Goal: Task Accomplishment & Management: Use online tool/utility

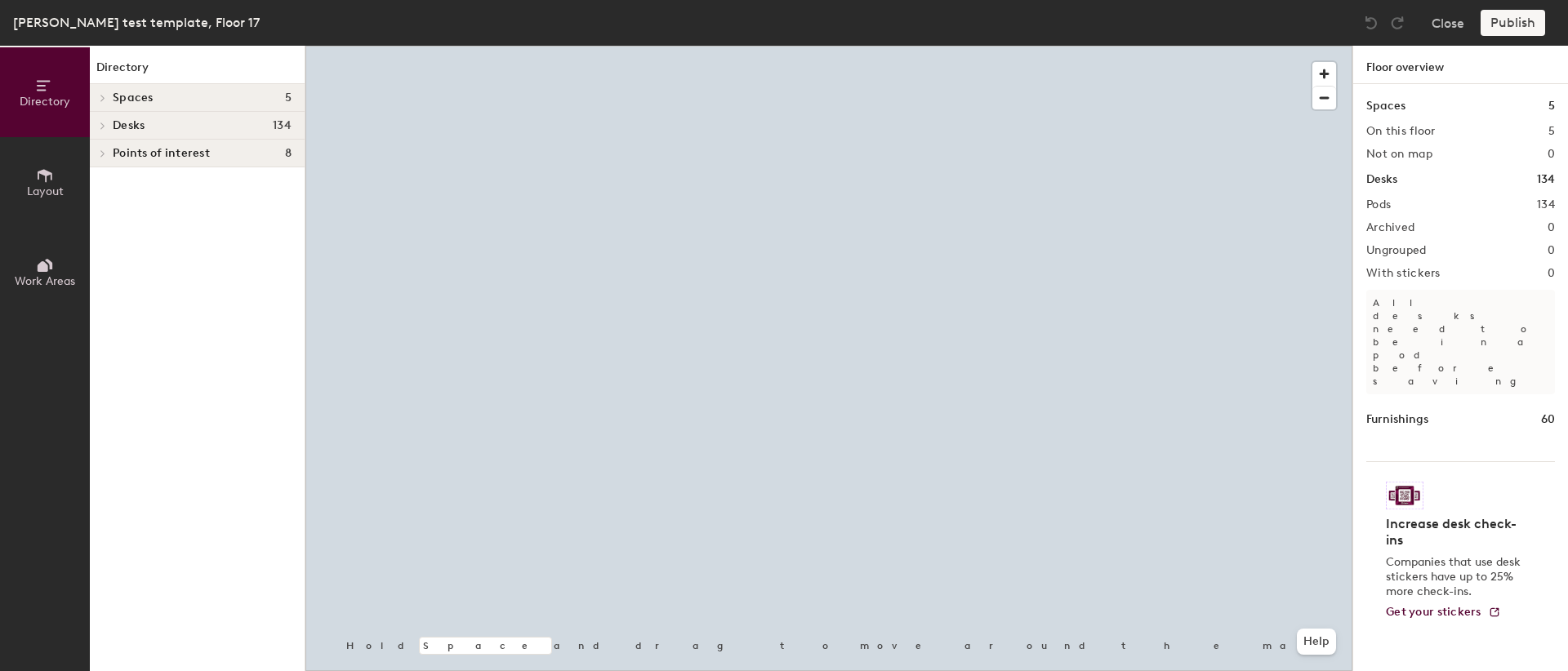
click at [122, 126] on span "Desks" at bounding box center [128, 126] width 32 height 13
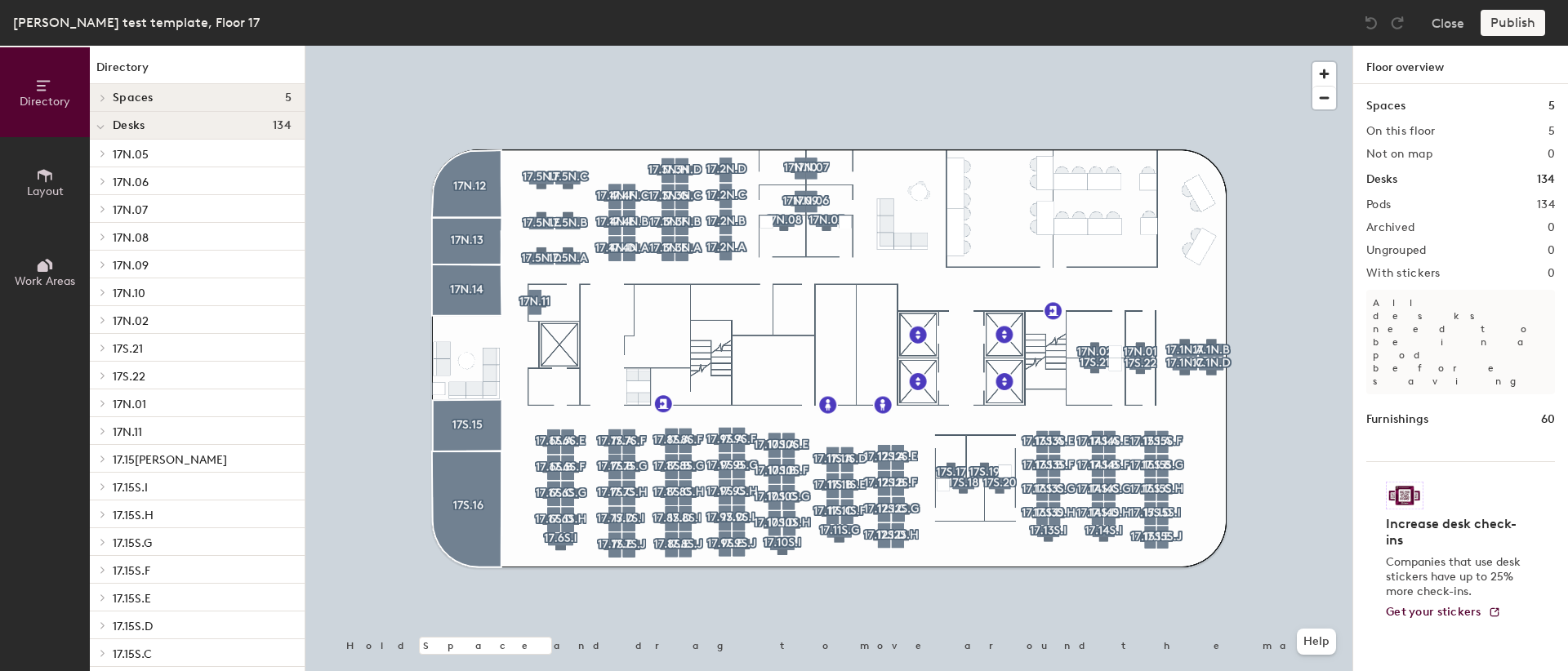
click at [141, 156] on span "17N.05" at bounding box center [131, 154] width 36 height 14
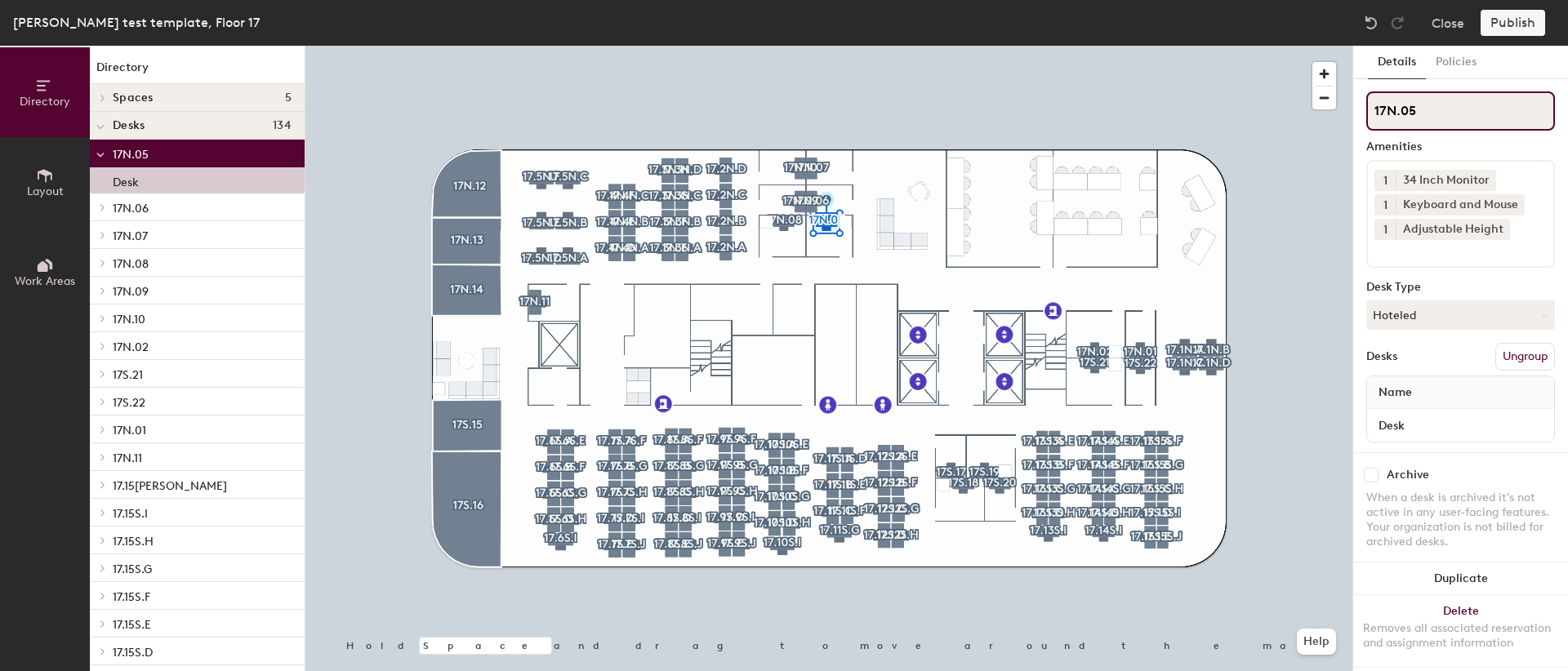
drag, startPoint x: 1376, startPoint y: 111, endPoint x: 1422, endPoint y: 109, distance: 46.0
click at [1422, 109] on input "17N.05" at bounding box center [1461, 111] width 189 height 39
click at [1457, 67] on button "Policies" at bounding box center [1456, 62] width 61 height 34
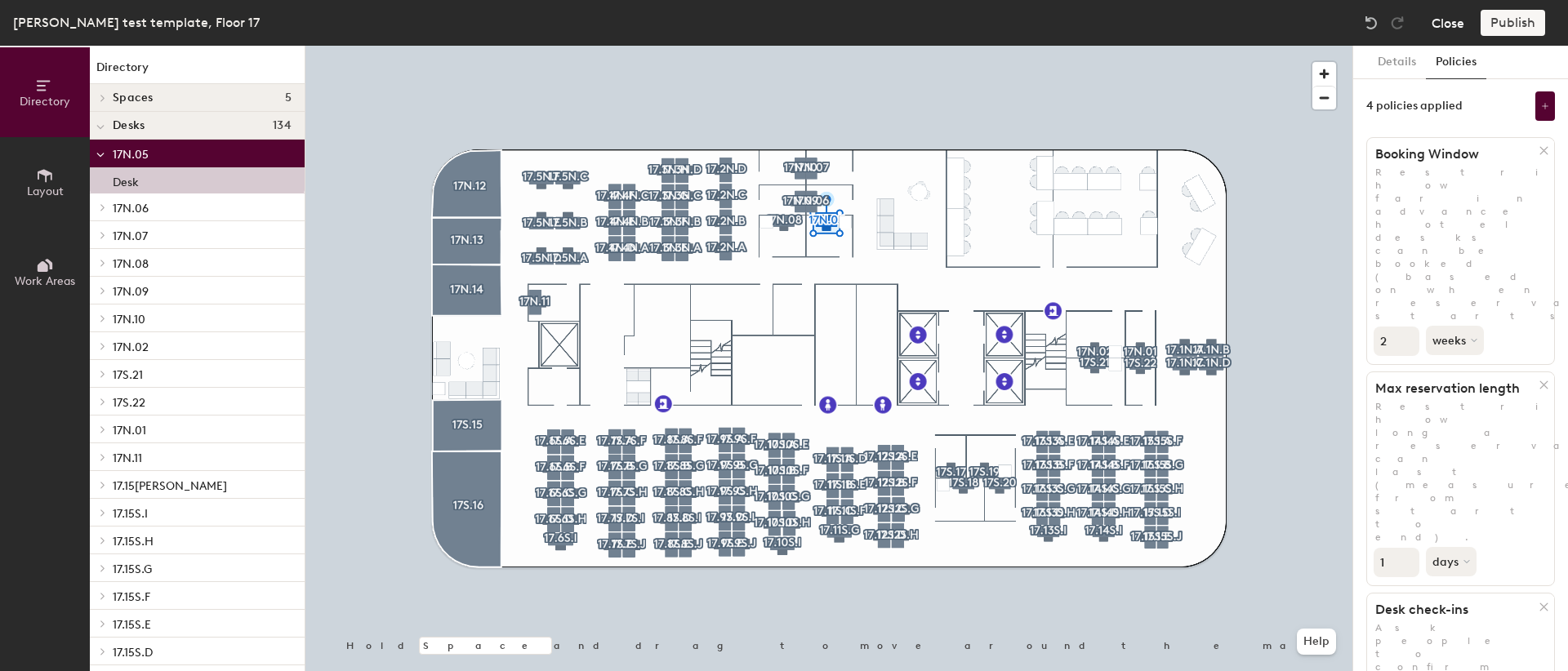
click at [1448, 26] on button "Close" at bounding box center [1448, 23] width 33 height 26
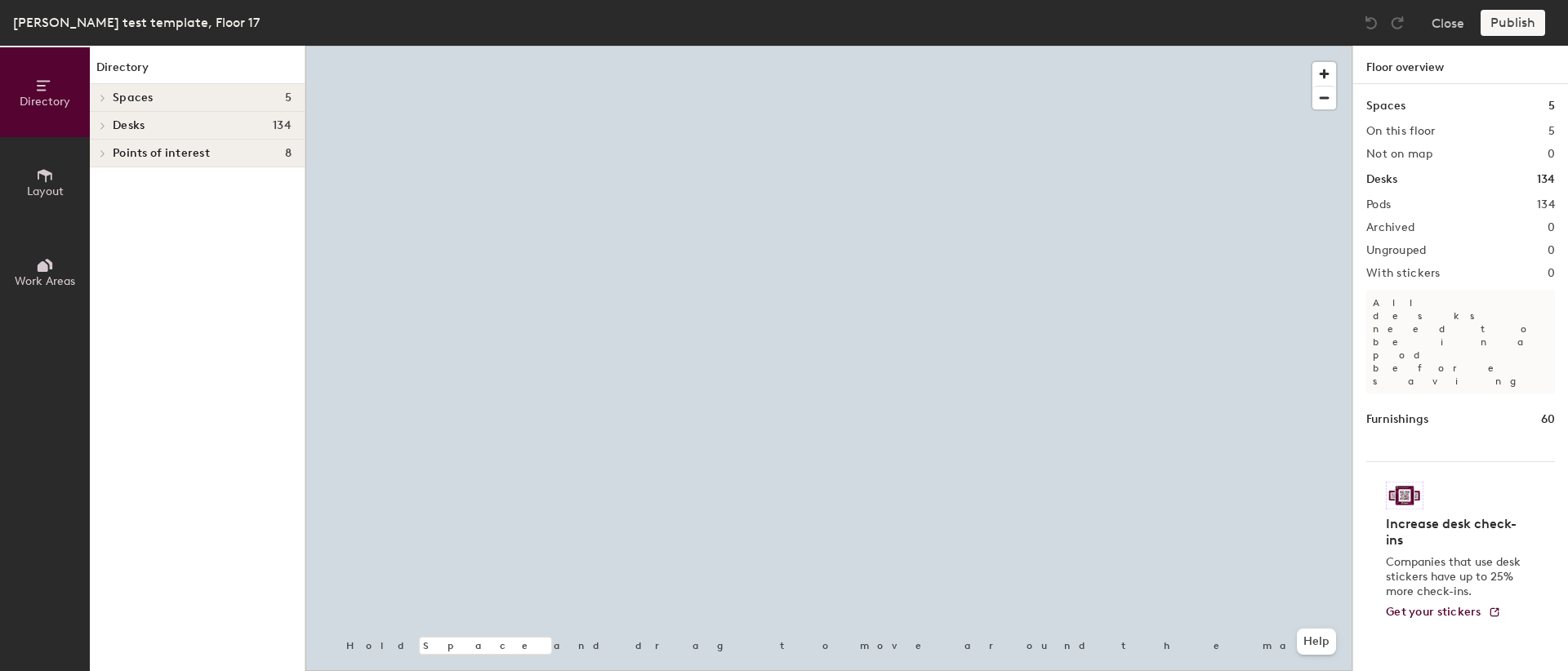
click at [107, 131] on div at bounding box center [100, 125] width 21 height 27
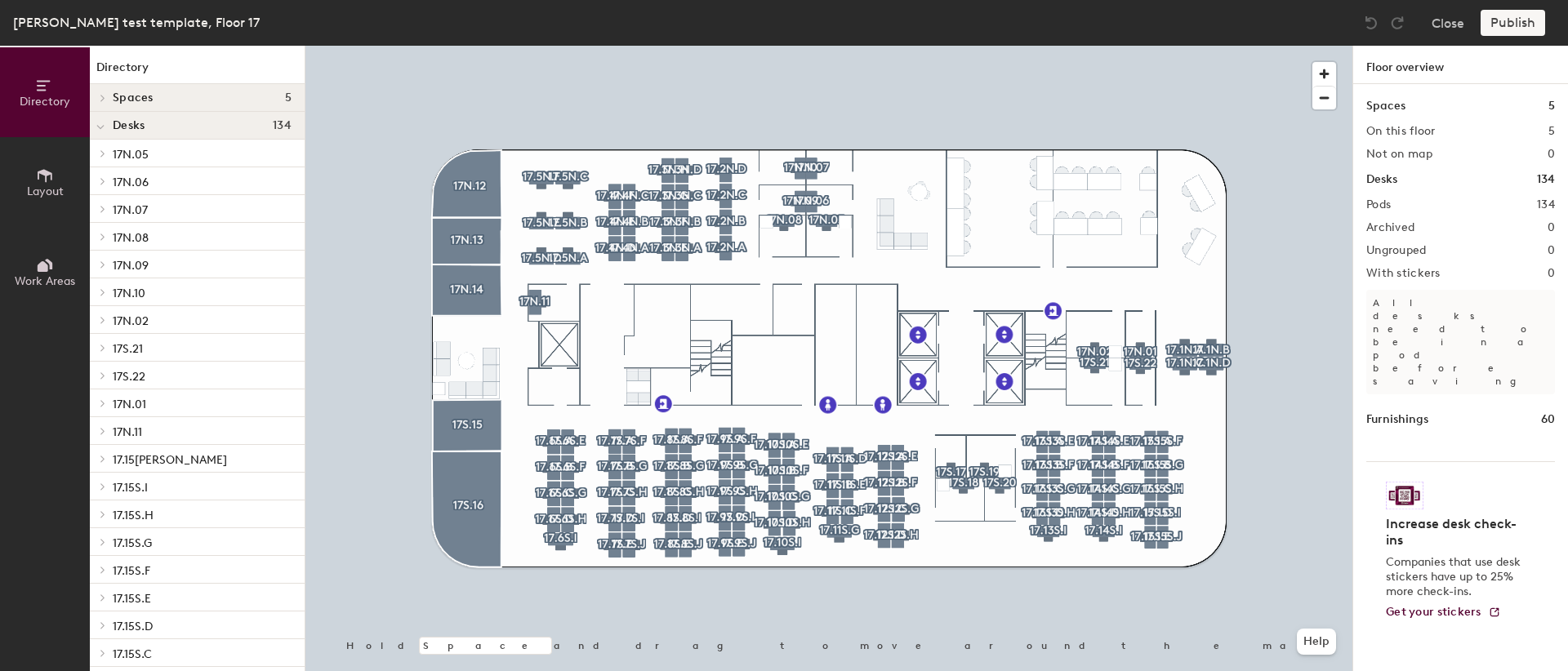
click at [127, 145] on p "17N.05" at bounding box center [202, 154] width 179 height 21
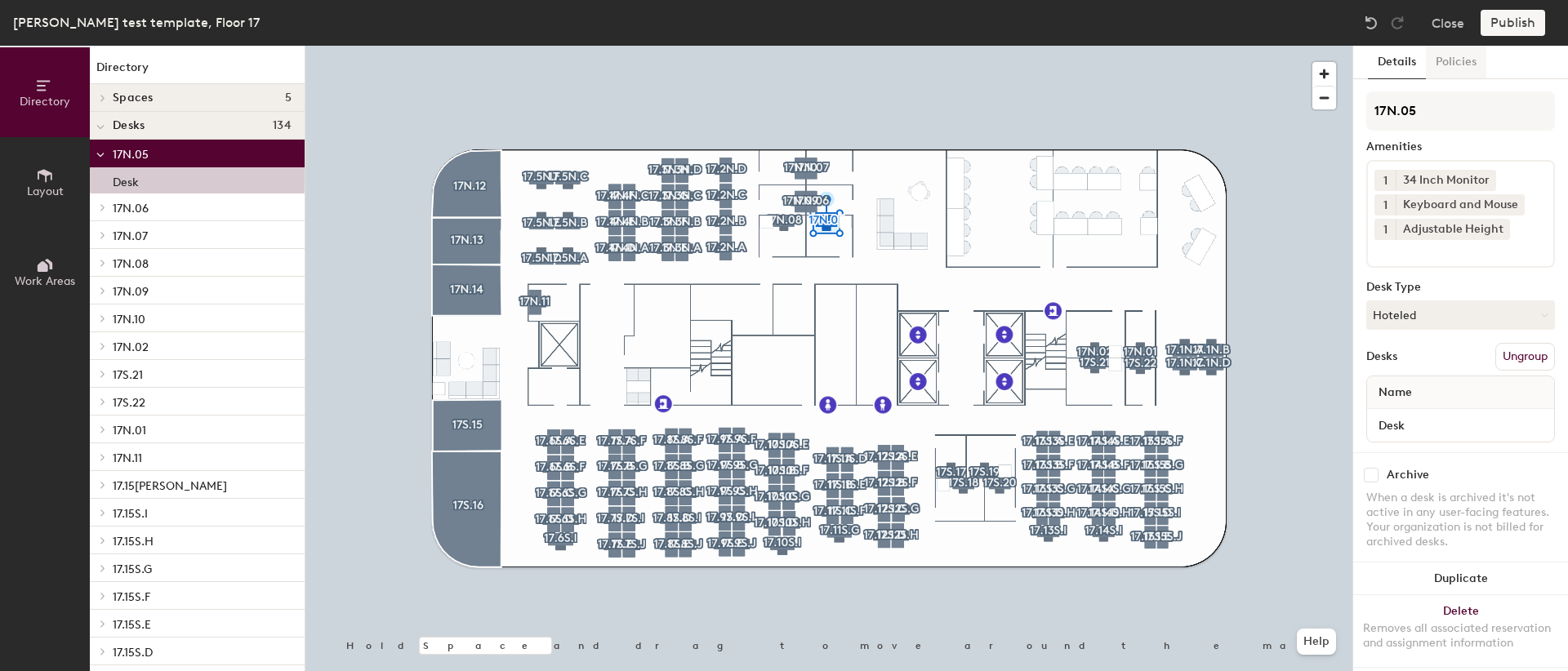
click at [1457, 63] on button "Policies" at bounding box center [1456, 62] width 61 height 34
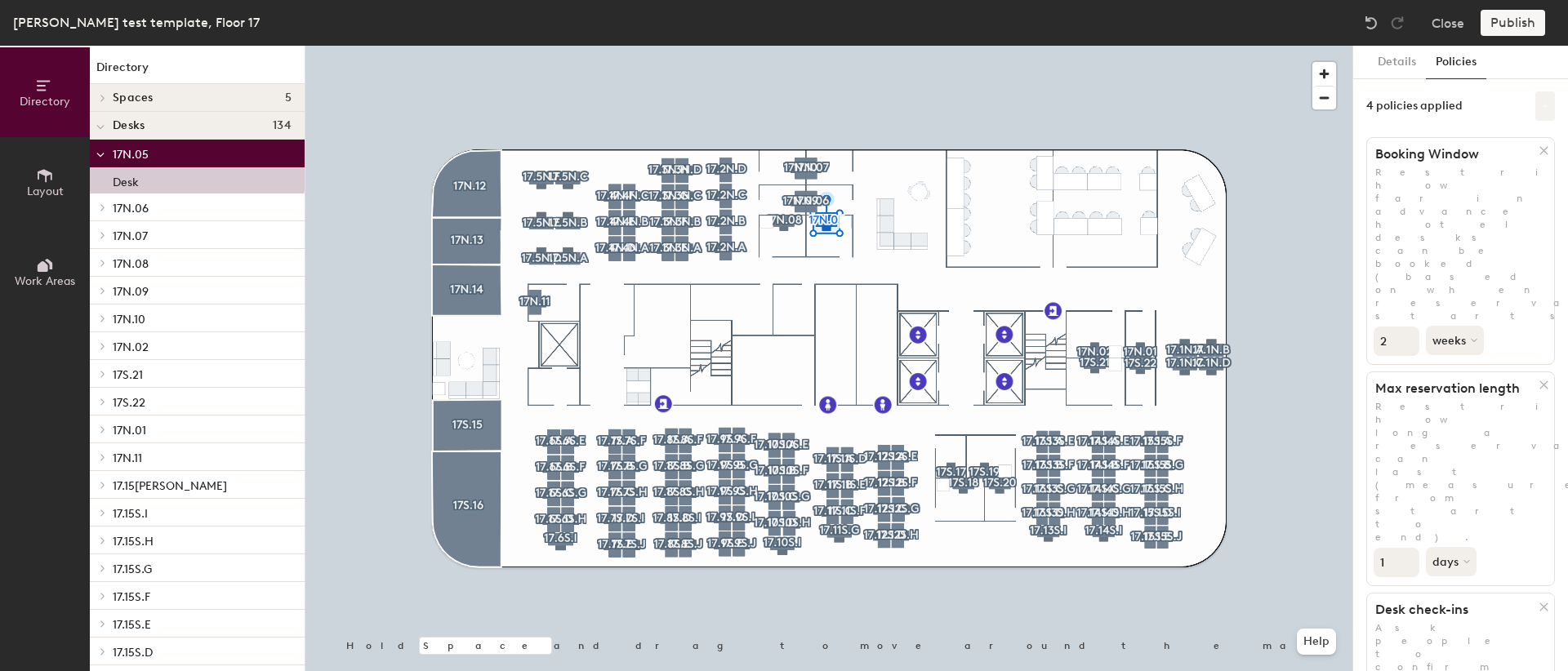
click at [1535, 97] on button at bounding box center [1545, 106] width 20 height 30
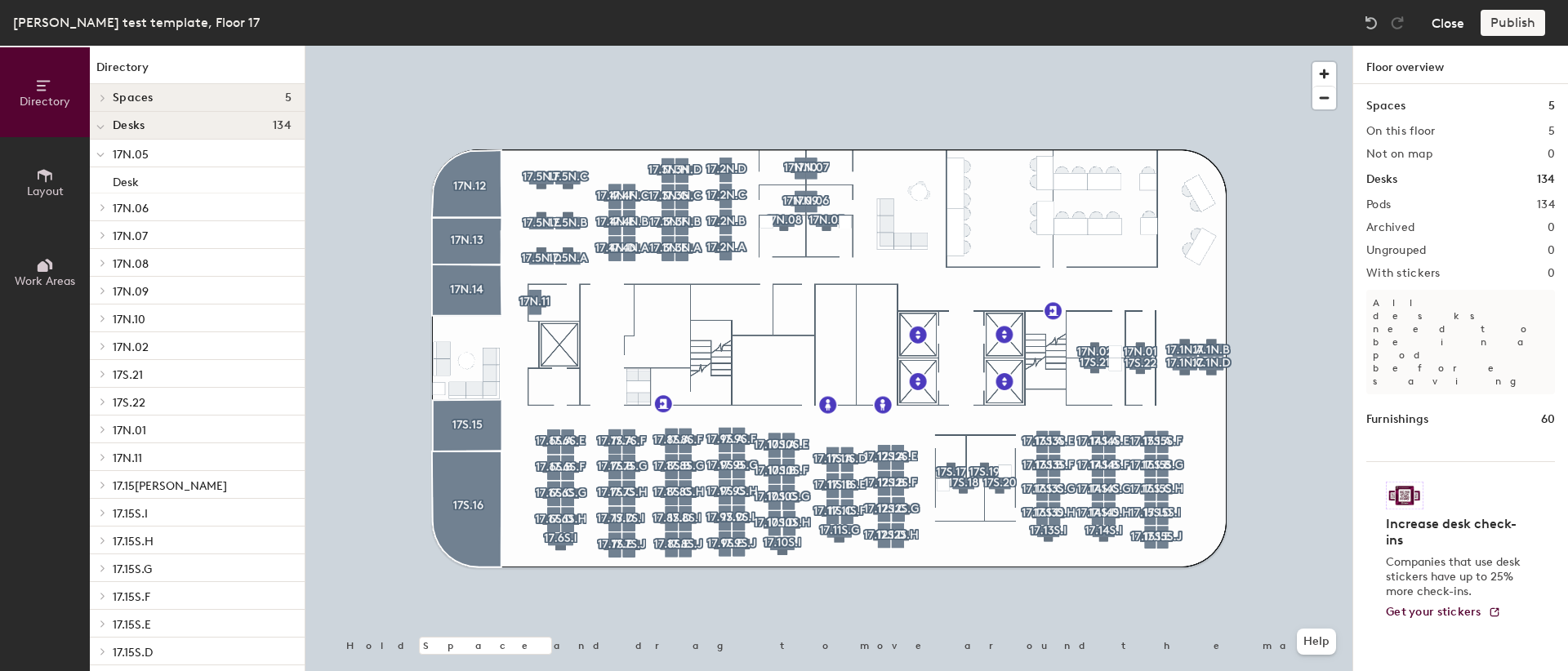
click at [1448, 25] on button "Close" at bounding box center [1448, 23] width 33 height 26
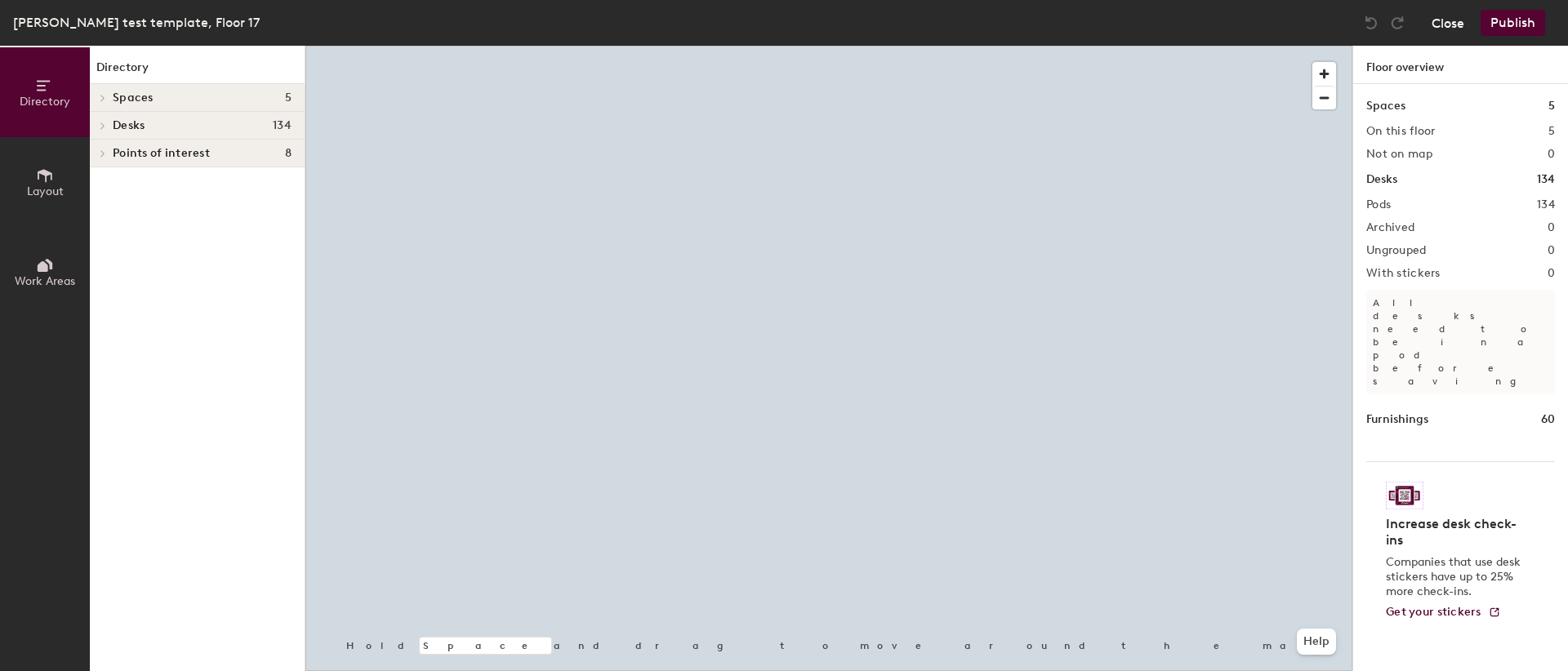
click at [1450, 24] on button "Close" at bounding box center [1448, 23] width 33 height 26
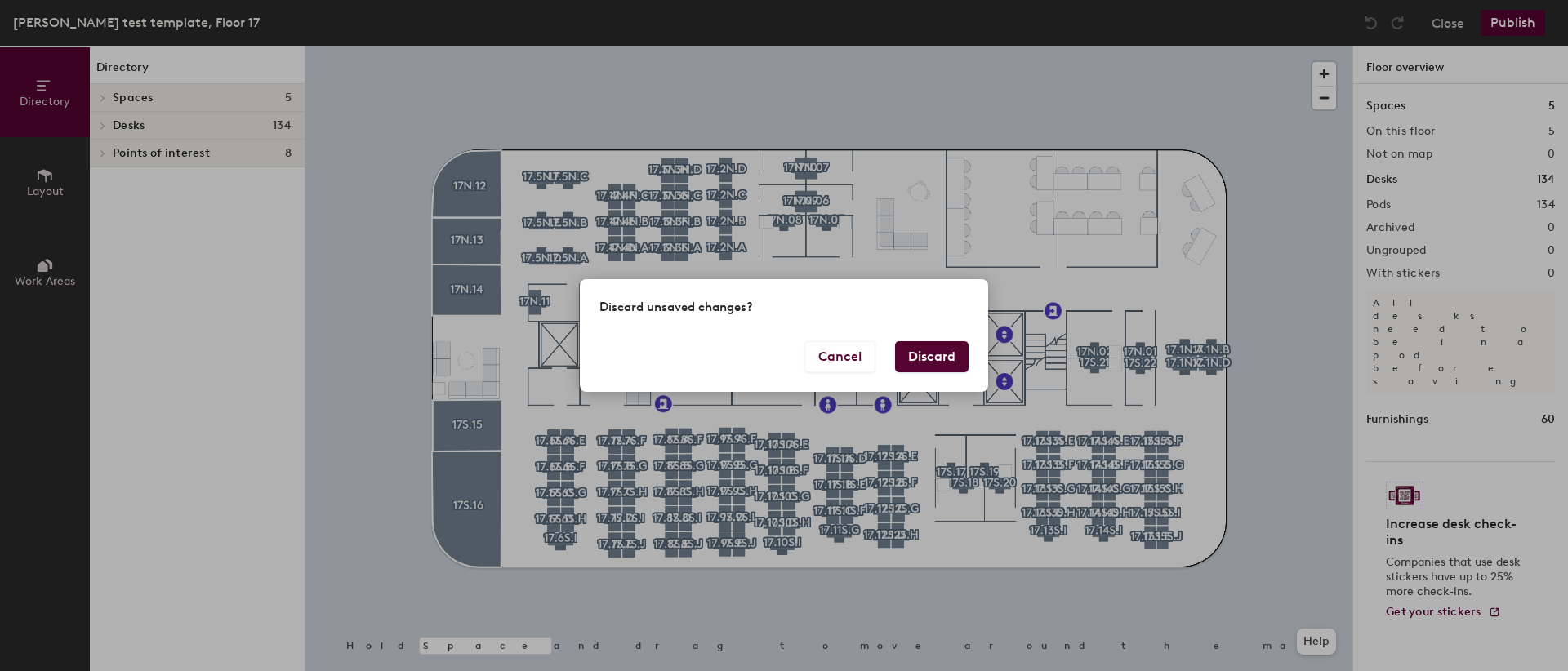
click at [949, 351] on button "Discard" at bounding box center [931, 356] width 73 height 31
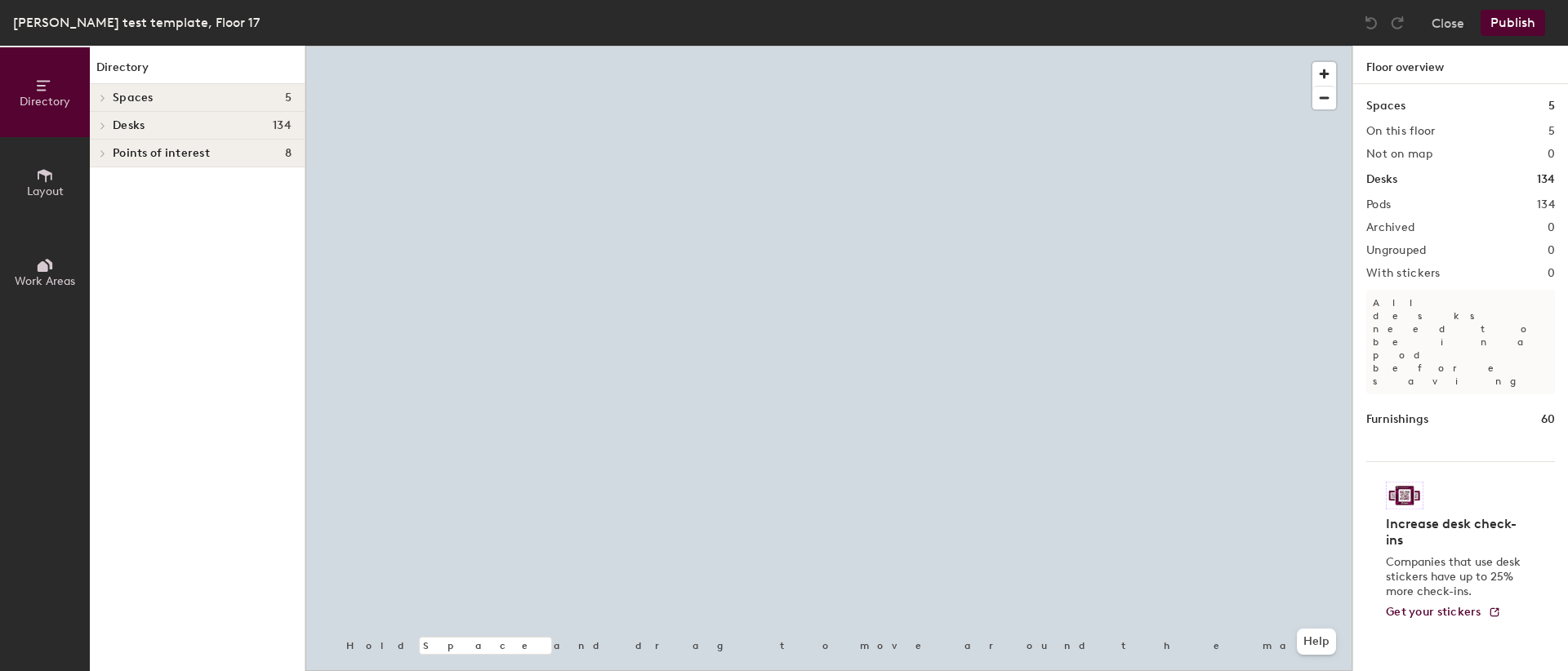
click at [147, 122] on h4 "Desks 134" at bounding box center [202, 126] width 179 height 13
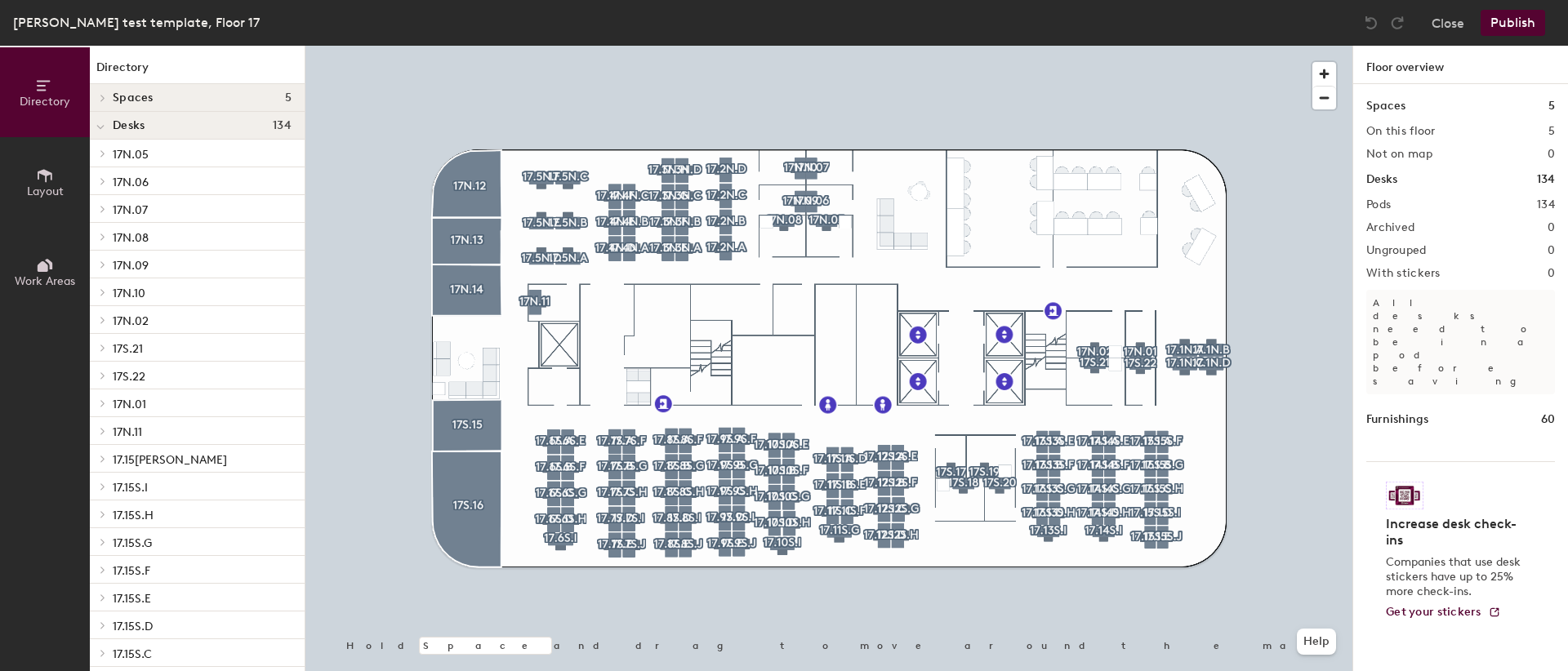
click at [159, 146] on p "17N.05" at bounding box center [202, 154] width 179 height 21
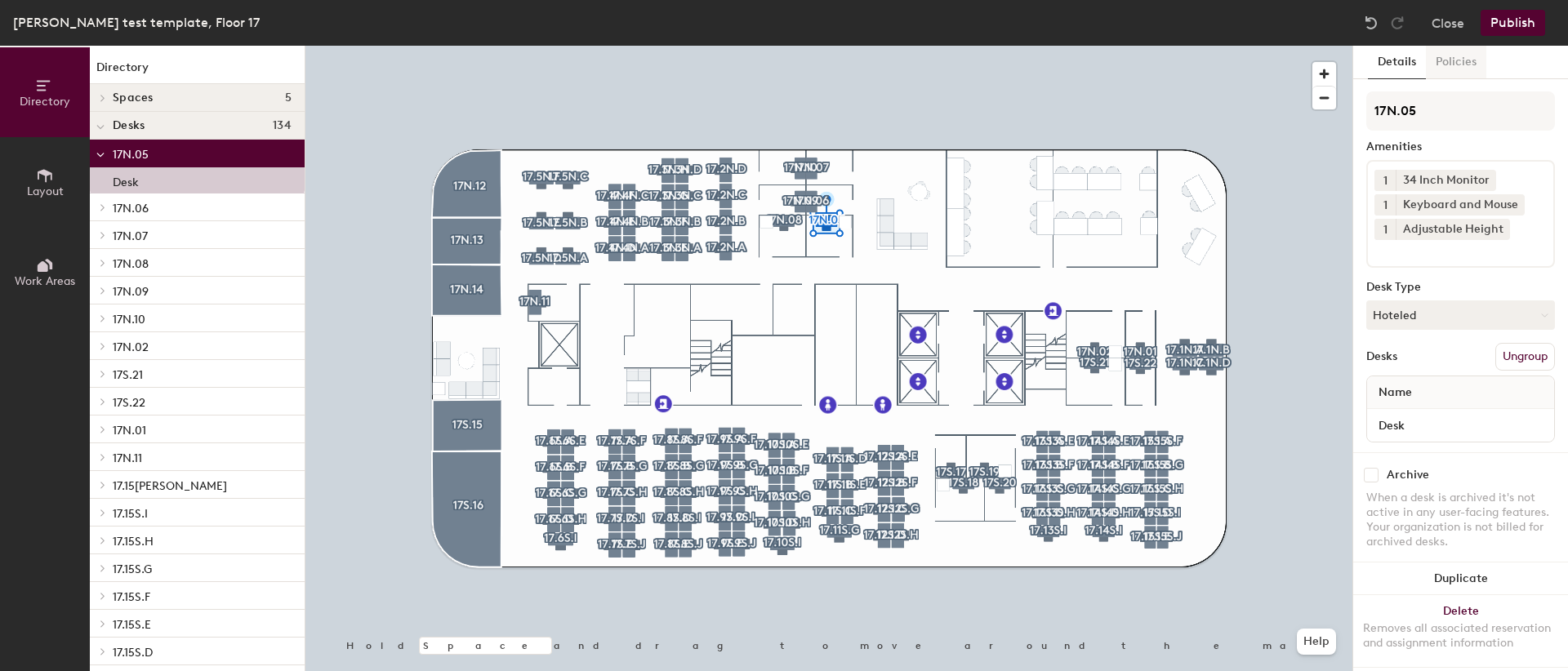
click at [1439, 62] on button "Policies" at bounding box center [1456, 62] width 61 height 34
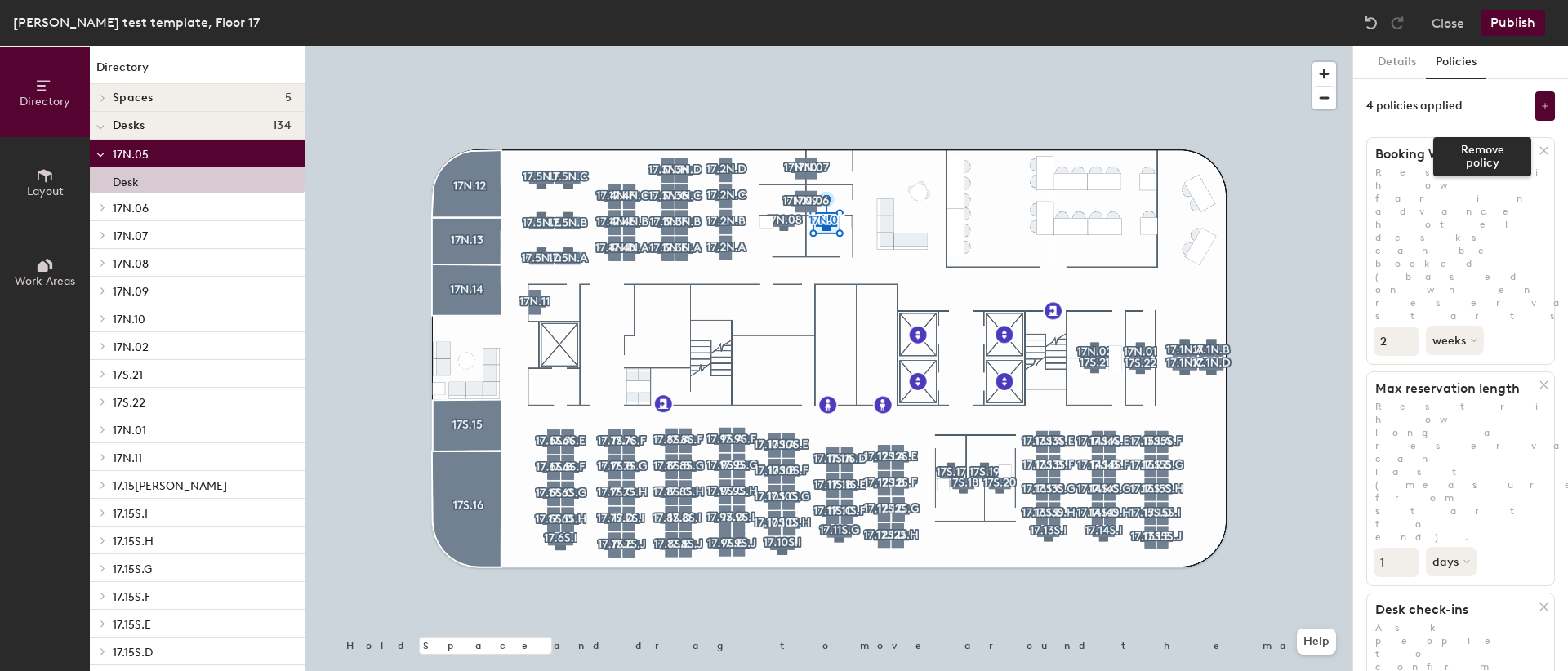
click at [1538, 150] on icon at bounding box center [1543, 150] width 12 height 12
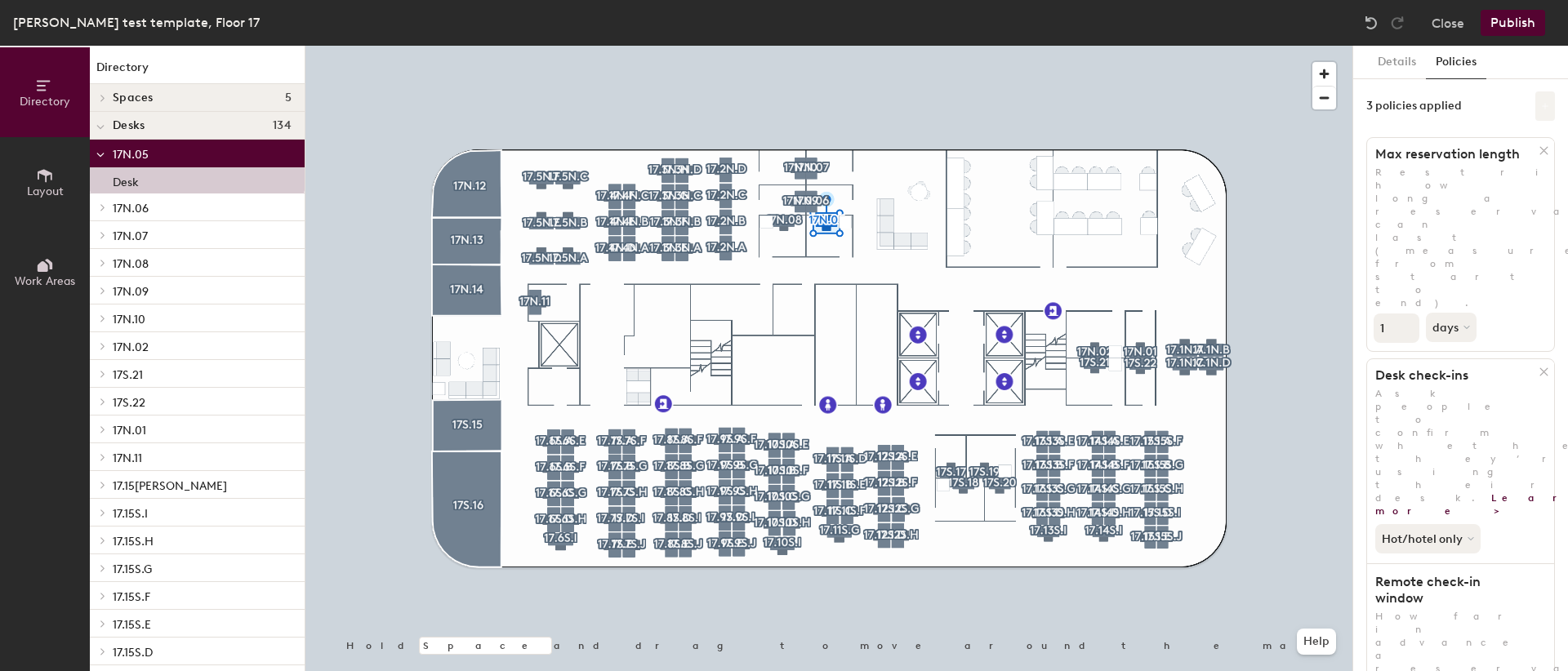
click at [1542, 106] on icon at bounding box center [1545, 106] width 7 height 7
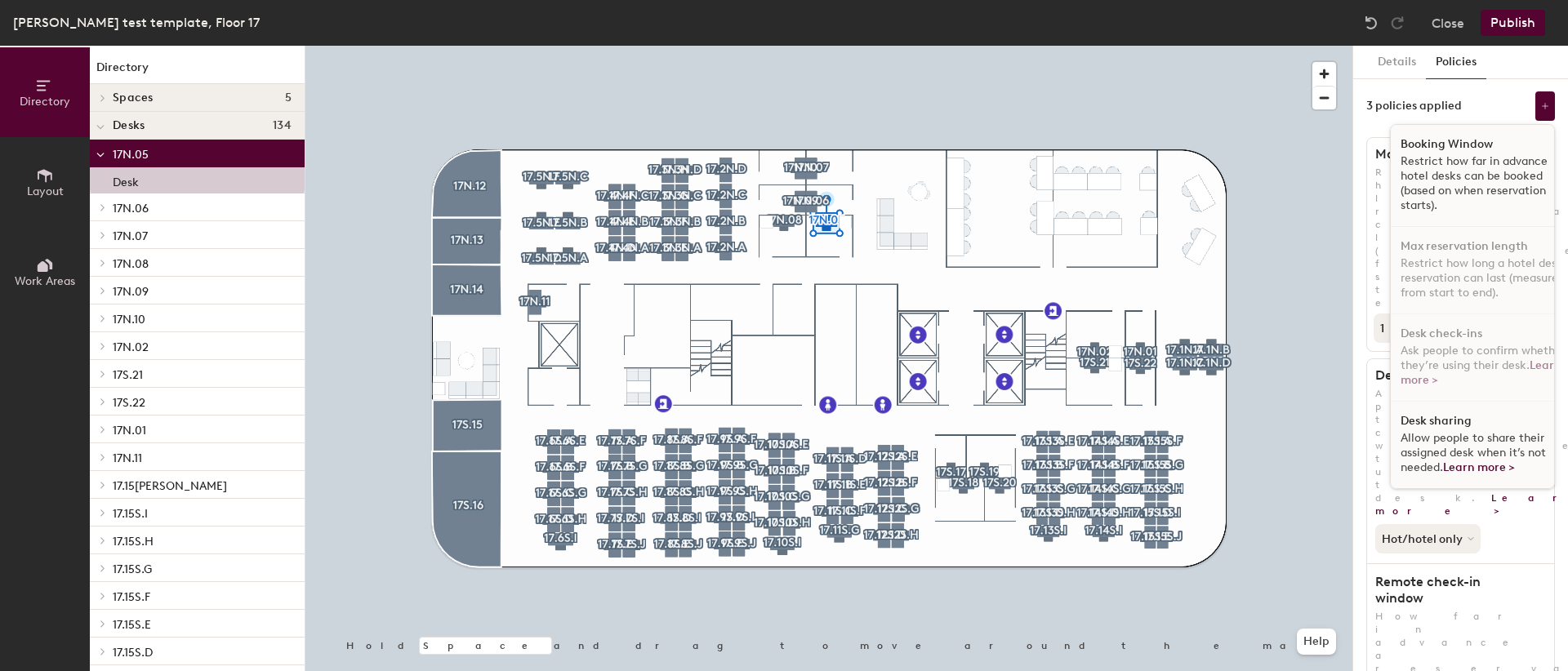
click at [1442, 194] on p "Restrict how far in advance hotel desks can be booked (based on when reservatio…" at bounding box center [1485, 184] width 168 height 59
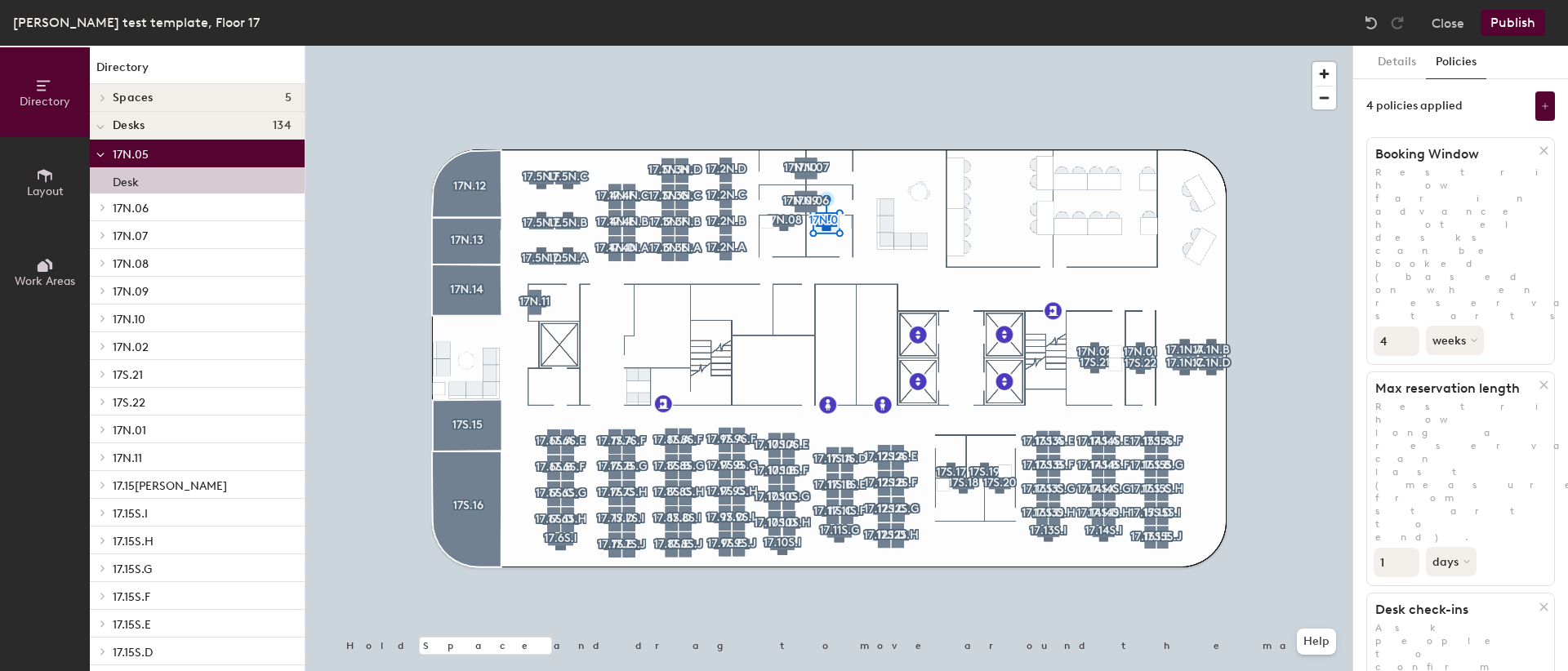
drag, startPoint x: 1390, startPoint y: 225, endPoint x: 1354, endPoint y: 219, distance: 36.5
click at [1354, 219] on div "Details Policies 4 policies applied Booking Window Restrict how far in advance …" at bounding box center [1460, 358] width 214 height 625
click at [1515, 544] on div "1 days" at bounding box center [1461, 560] width 187 height 34
click at [1538, 152] on icon at bounding box center [1543, 150] width 12 height 12
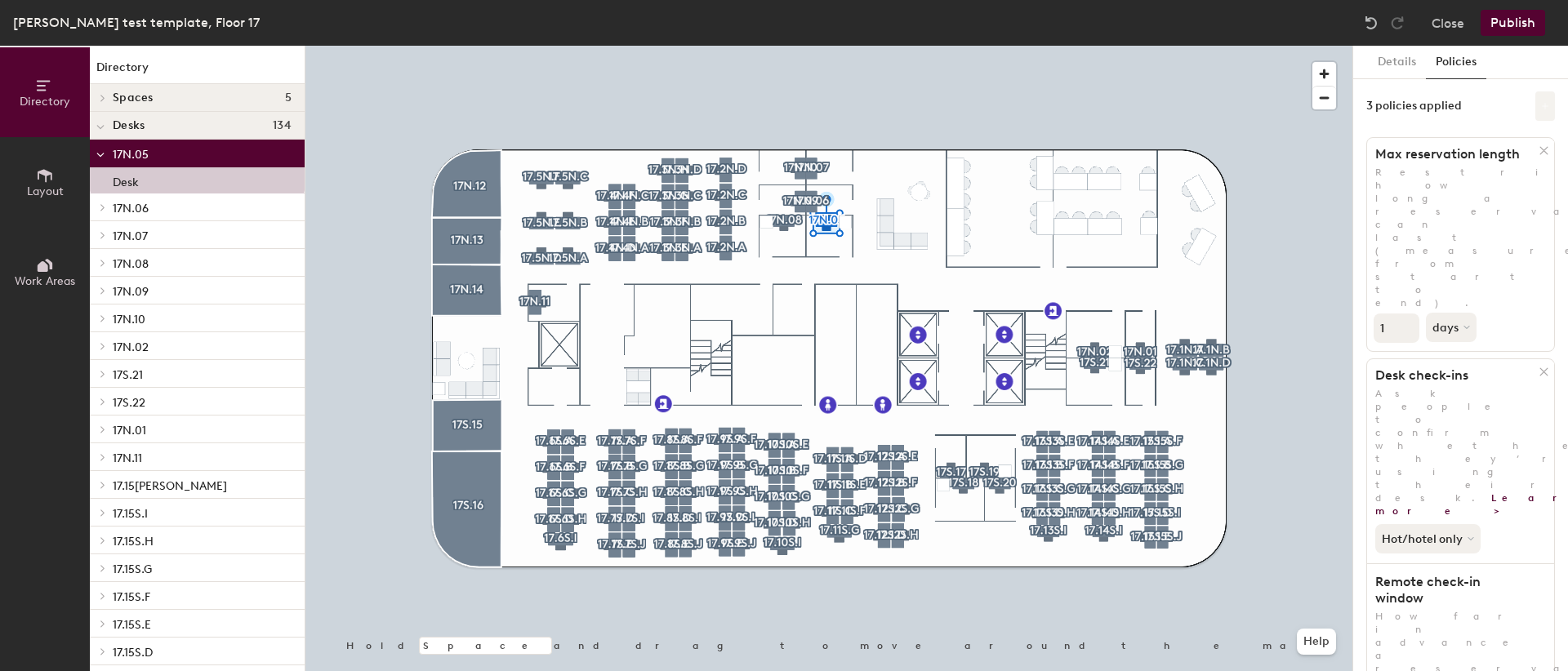
click at [1542, 105] on icon at bounding box center [1545, 106] width 7 height 7
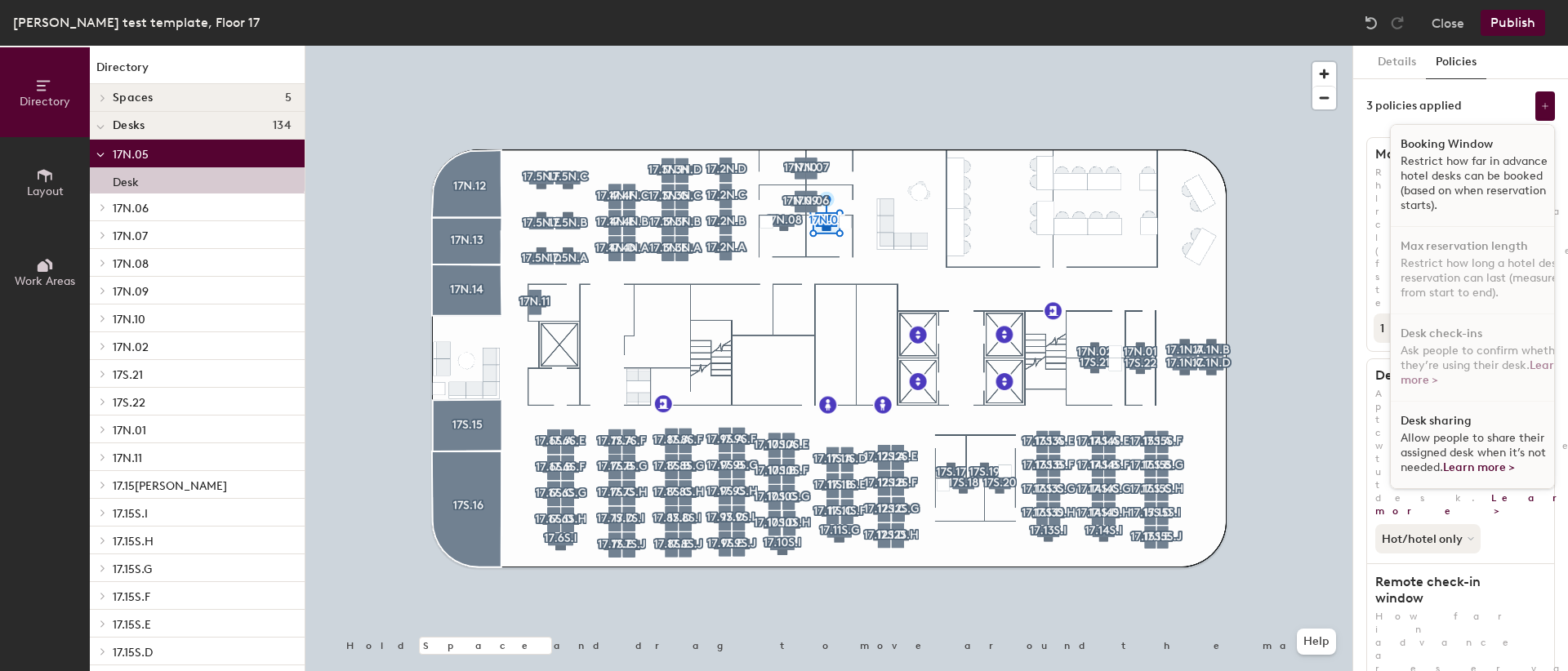
click at [1442, 178] on p "Restrict how far in advance hotel desks can be booked (based on when reservatio…" at bounding box center [1485, 184] width 168 height 59
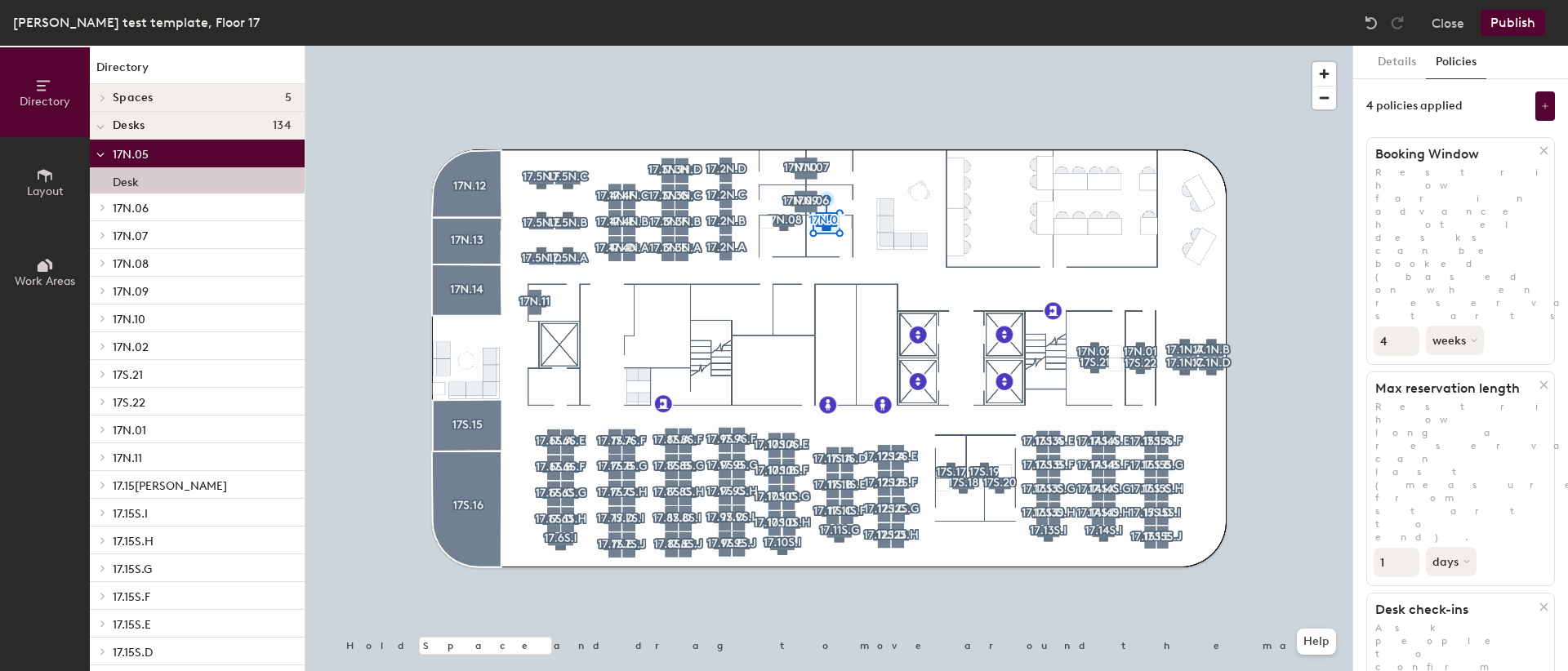
click at [1343, 228] on div "Directory Layout Work Areas Directory Spaces 5 17N.12 17N.13 17N.14 17S.15 17S.…" at bounding box center [784, 358] width 1568 height 625
click at [1514, 323] on div "4 weeks" at bounding box center [1461, 339] width 187 height 34
click at [1540, 152] on icon at bounding box center [1543, 150] width 7 height 7
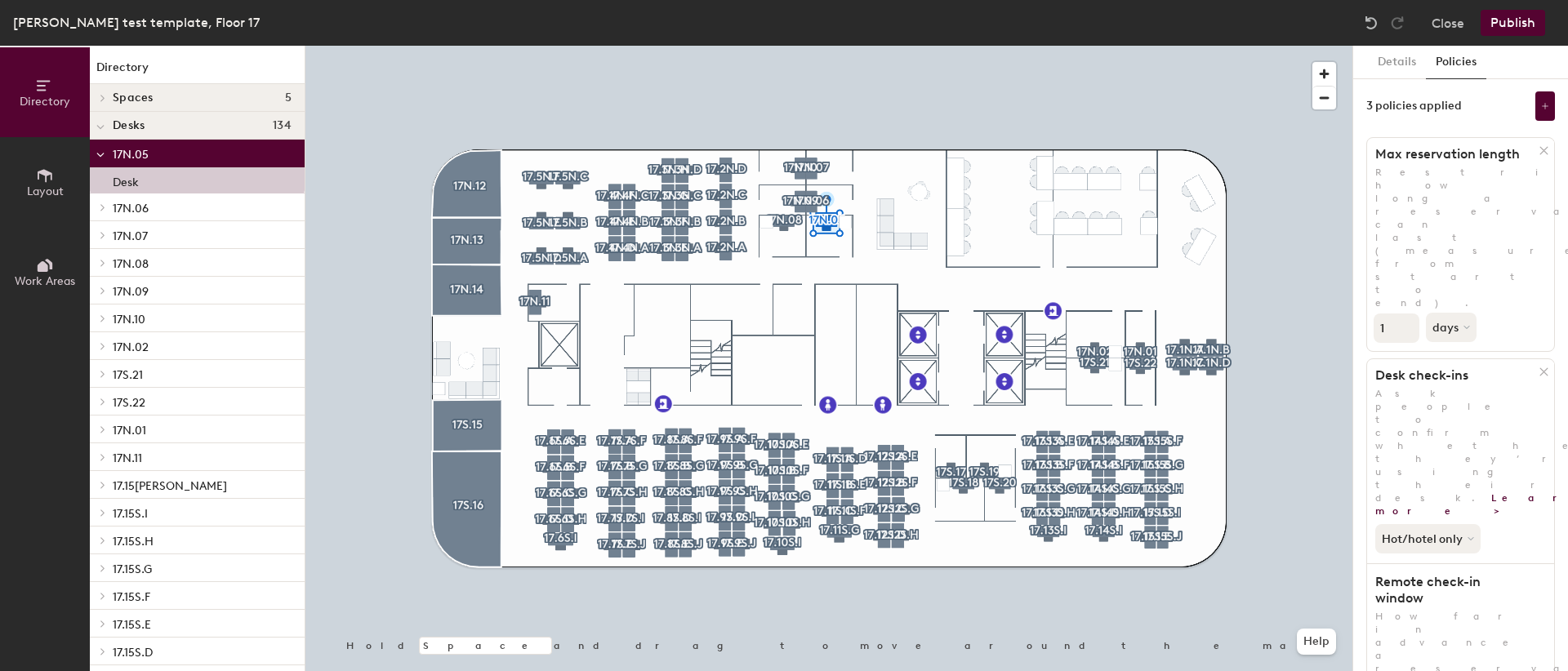
click at [1538, 151] on icon at bounding box center [1543, 150] width 12 height 12
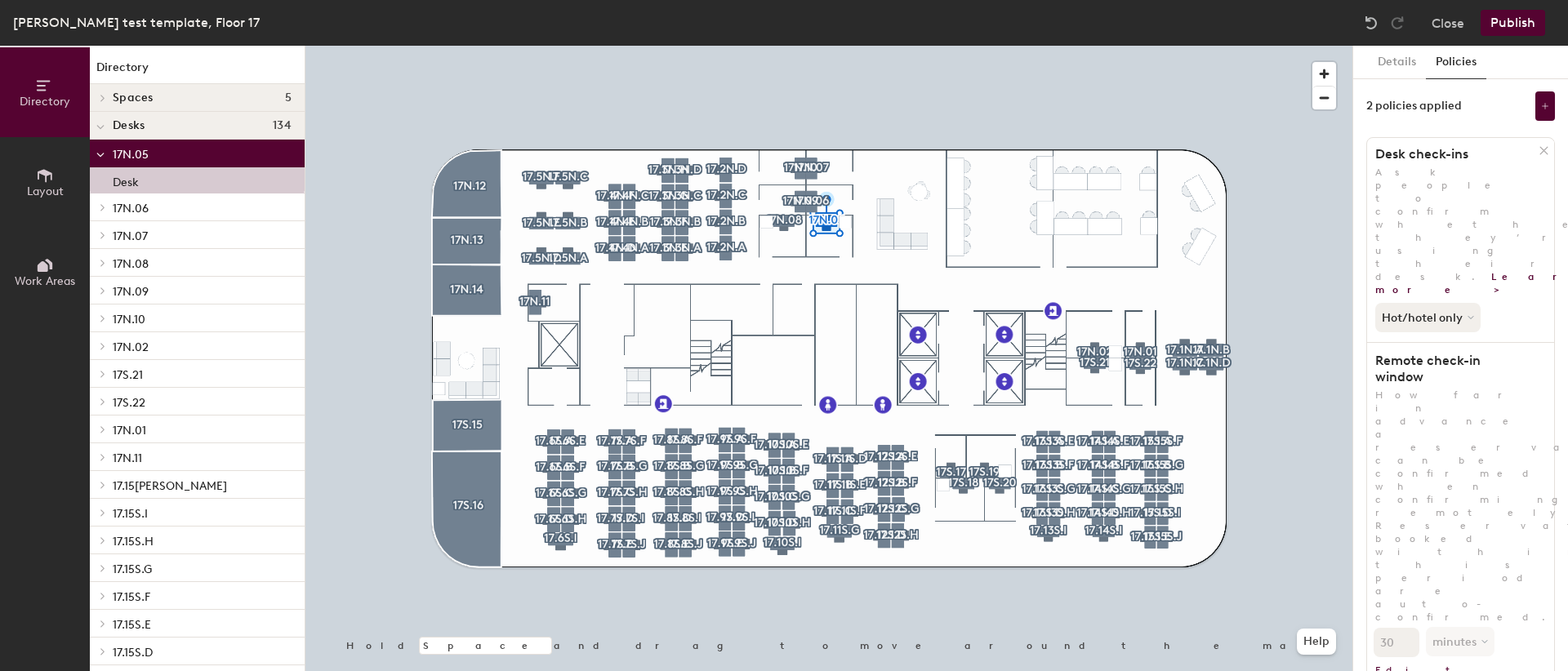
click at [1538, 154] on icon at bounding box center [1543, 150] width 12 height 12
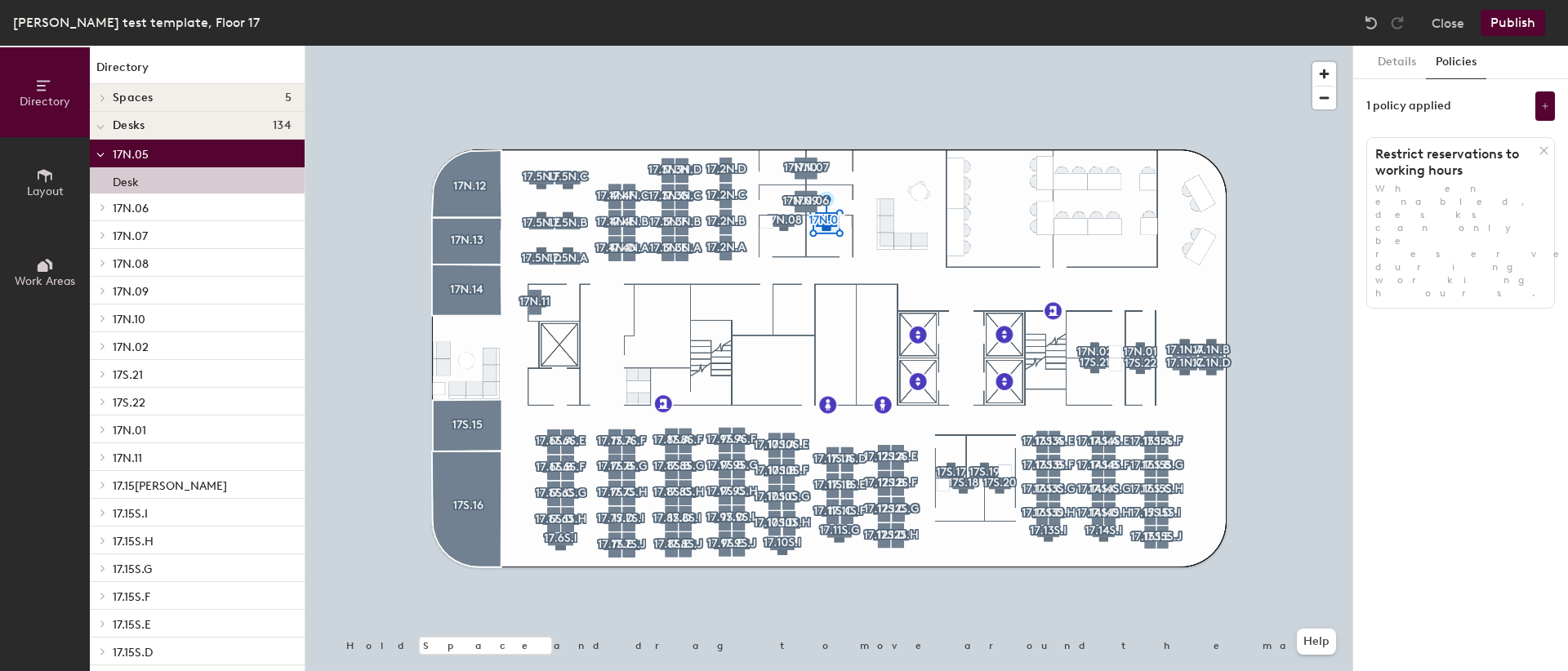
click at [1547, 149] on icon at bounding box center [1543, 150] width 12 height 12
click at [1397, 97] on div "No policies Set limits on when and how desks are used Add policy" at bounding box center [1461, 152] width 189 height 122
click at [1515, 34] on button "Publish" at bounding box center [1513, 23] width 65 height 26
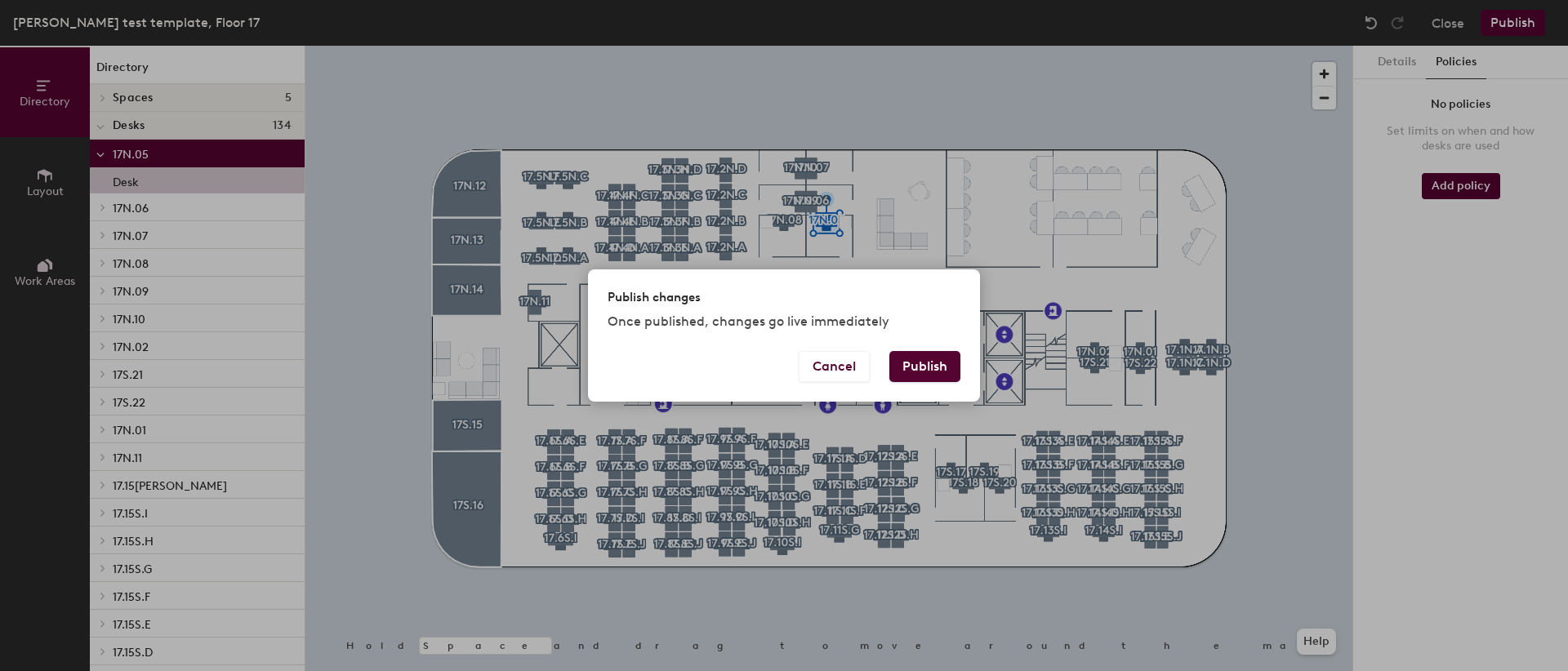
click at [917, 383] on div "Cancel Publish" at bounding box center [784, 376] width 392 height 51
click at [926, 365] on button "Publish" at bounding box center [925, 366] width 71 height 31
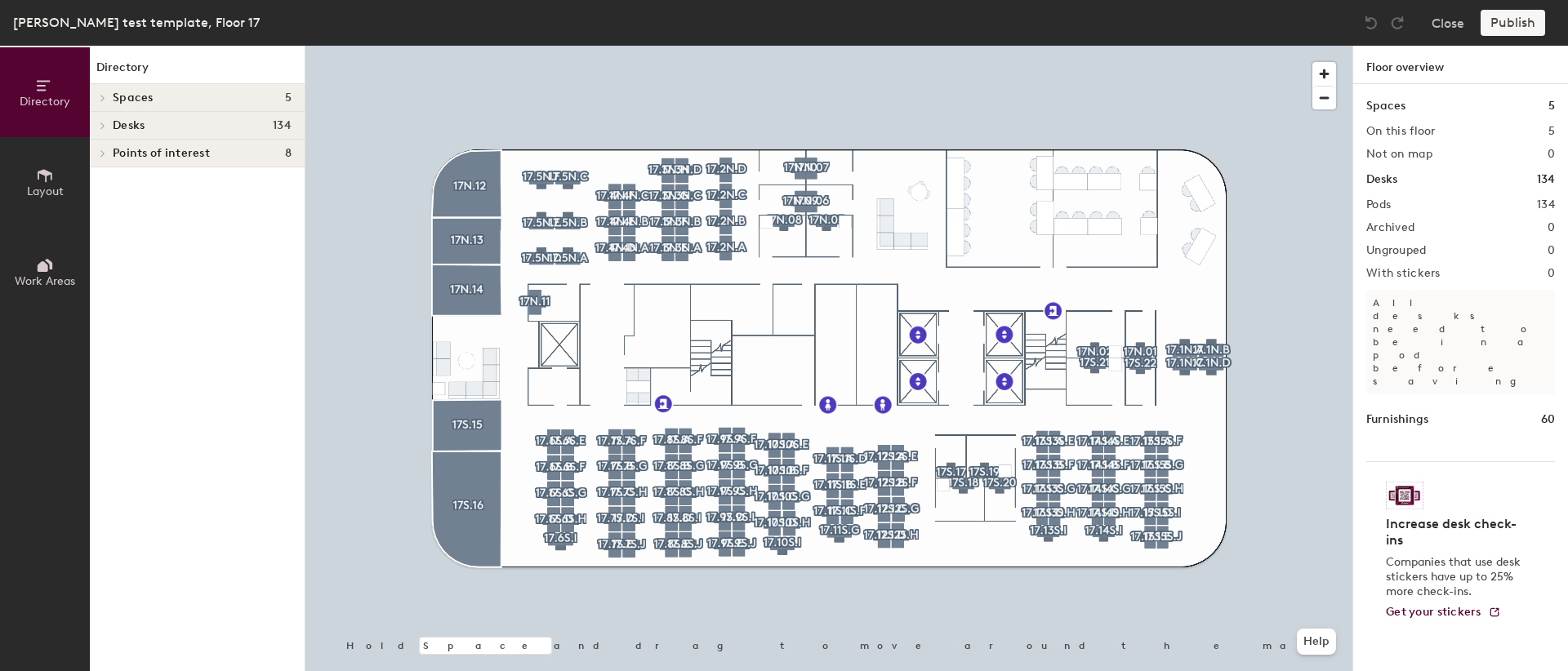
click at [129, 126] on span "Desks" at bounding box center [128, 126] width 32 height 13
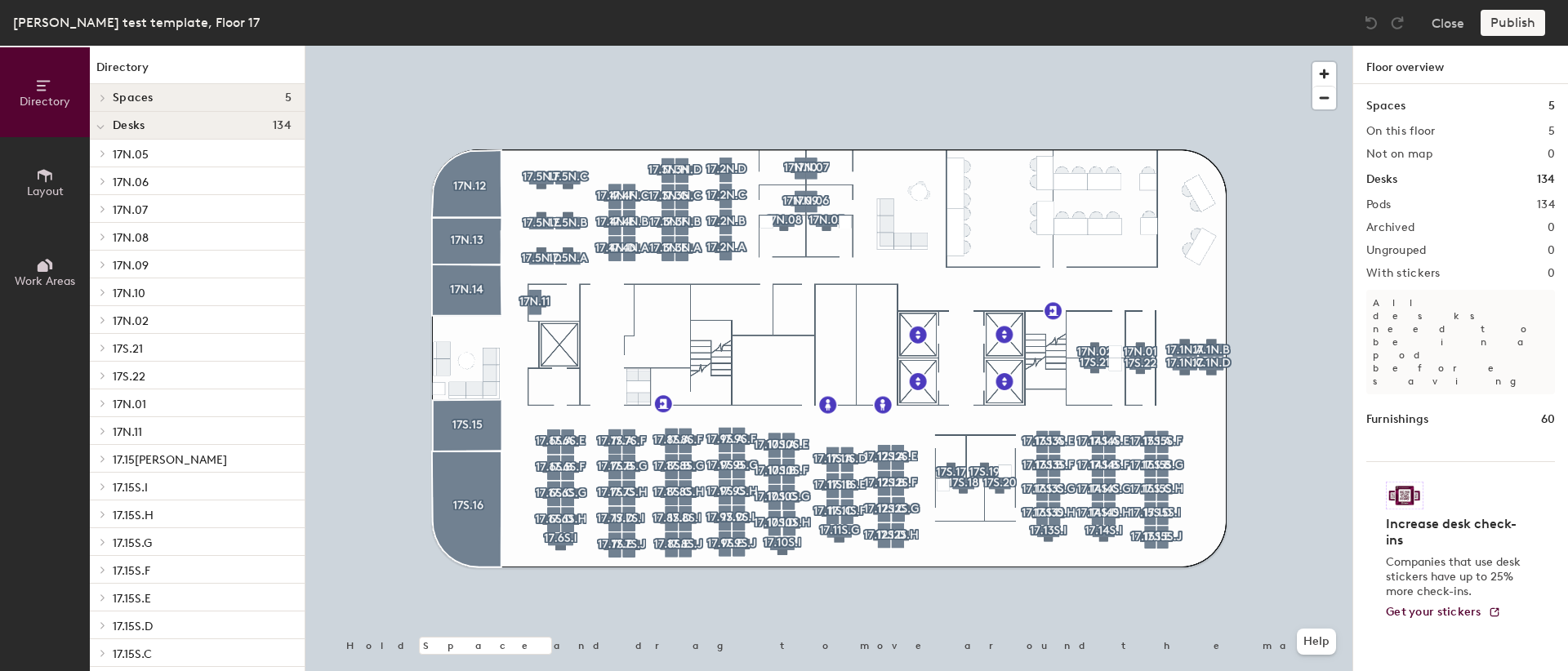
click at [122, 157] on span "17N.05" at bounding box center [131, 154] width 36 height 14
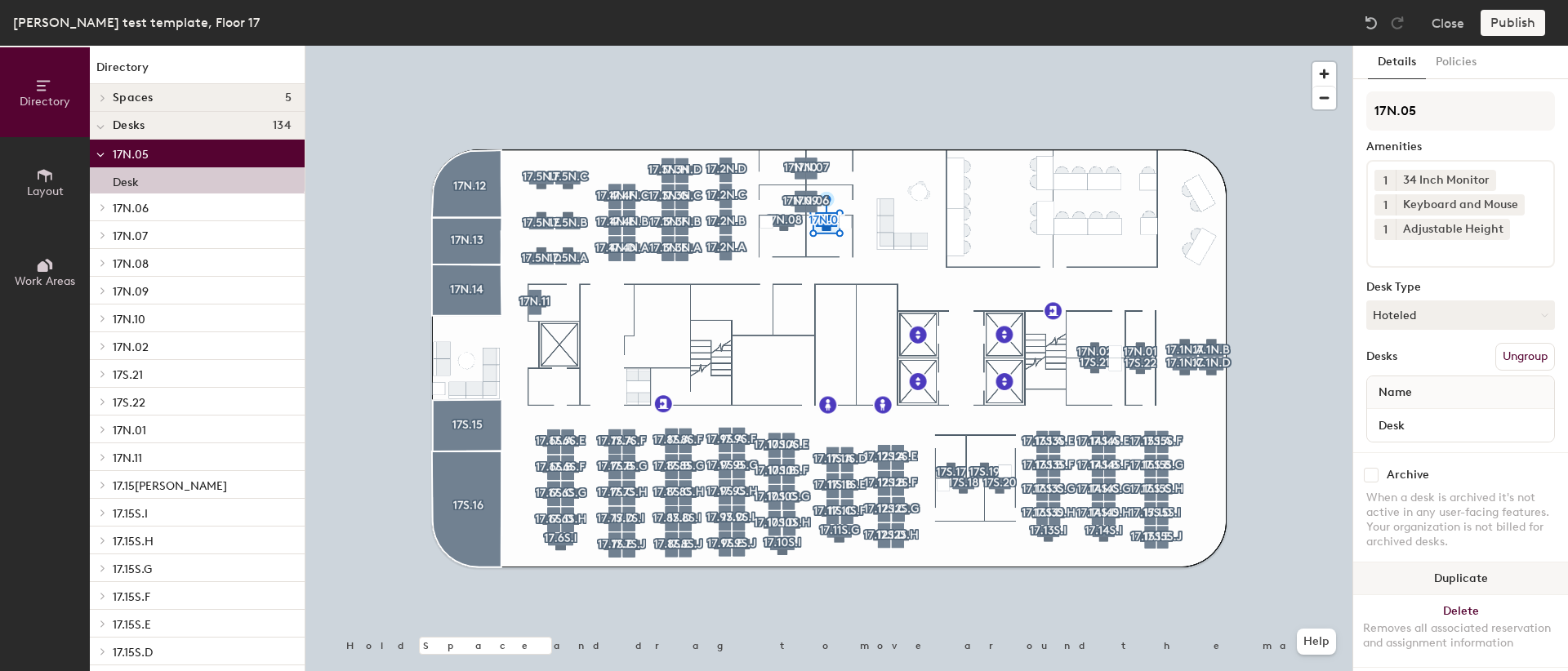
click at [1451, 572] on button "Duplicate" at bounding box center [1460, 579] width 214 height 33
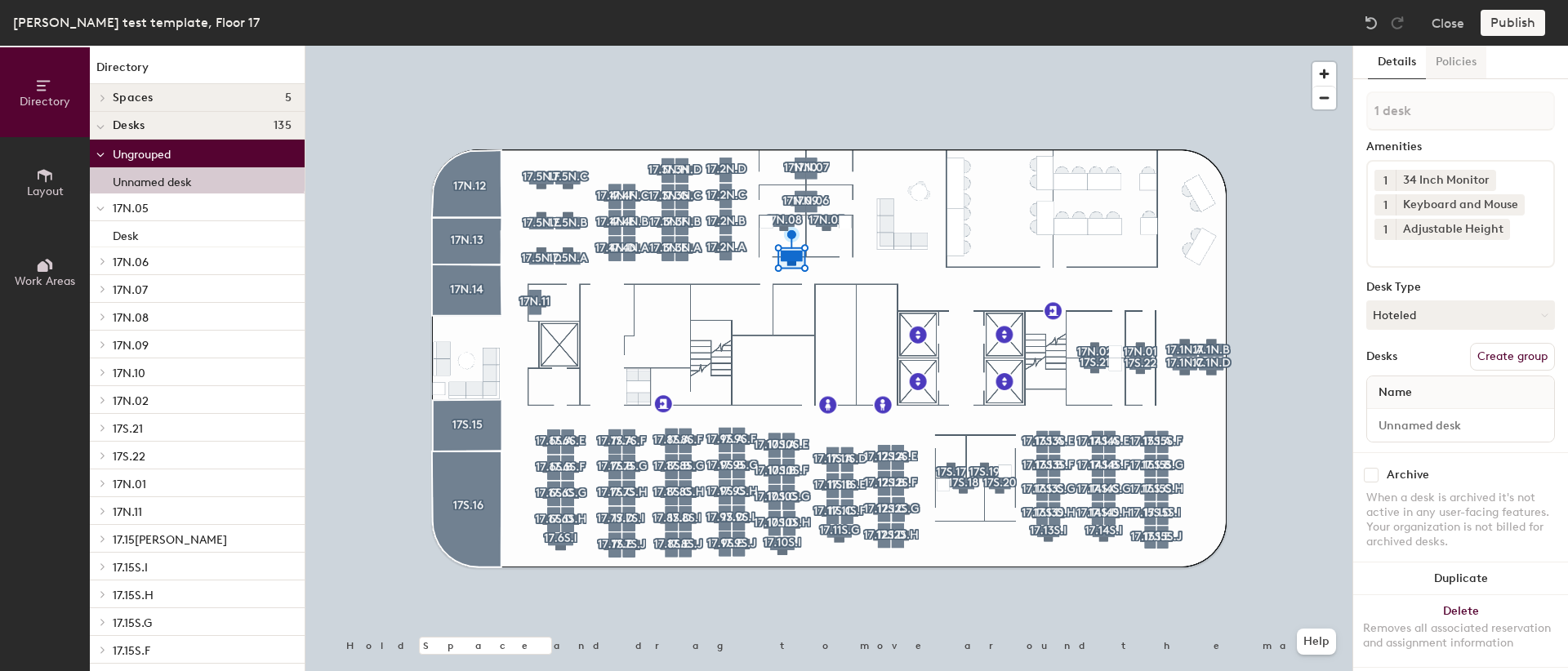
click at [1464, 56] on button "Policies" at bounding box center [1456, 62] width 61 height 34
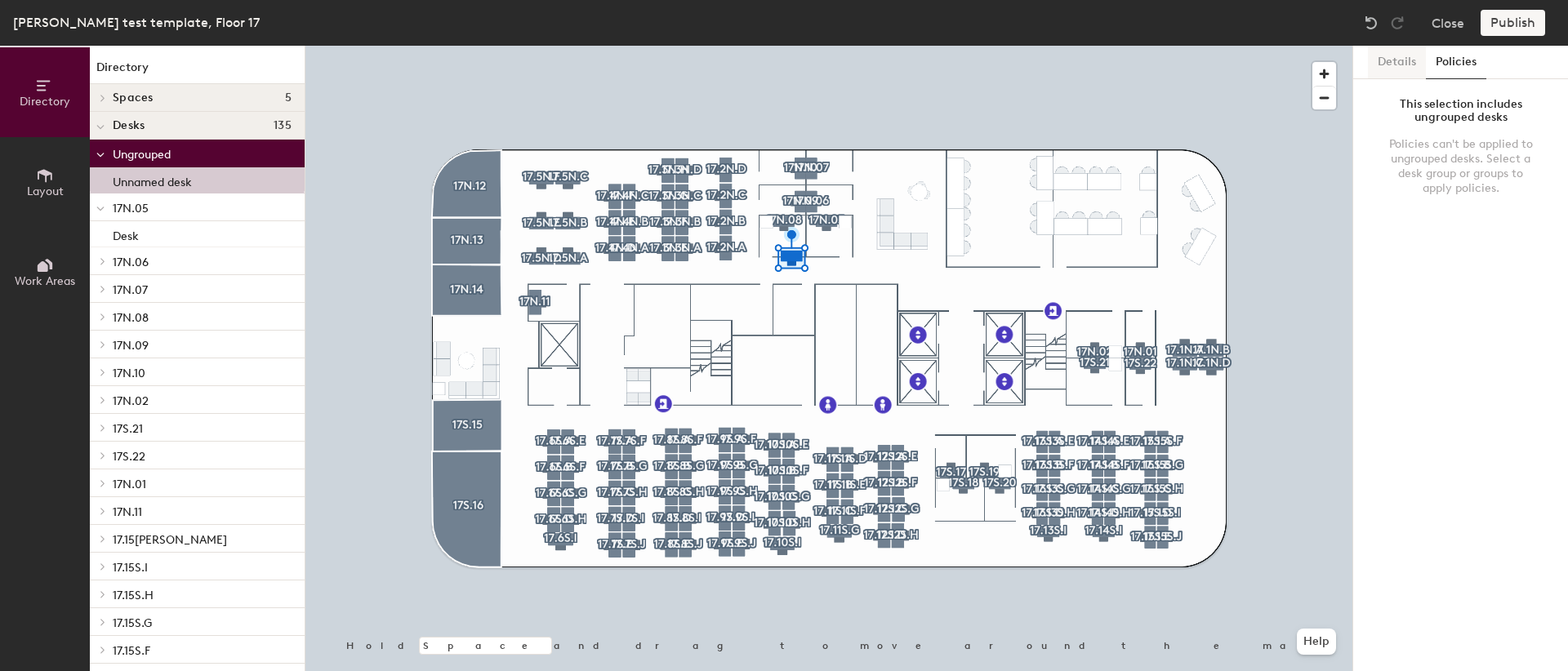
click at [1384, 65] on button "Details" at bounding box center [1397, 62] width 58 height 34
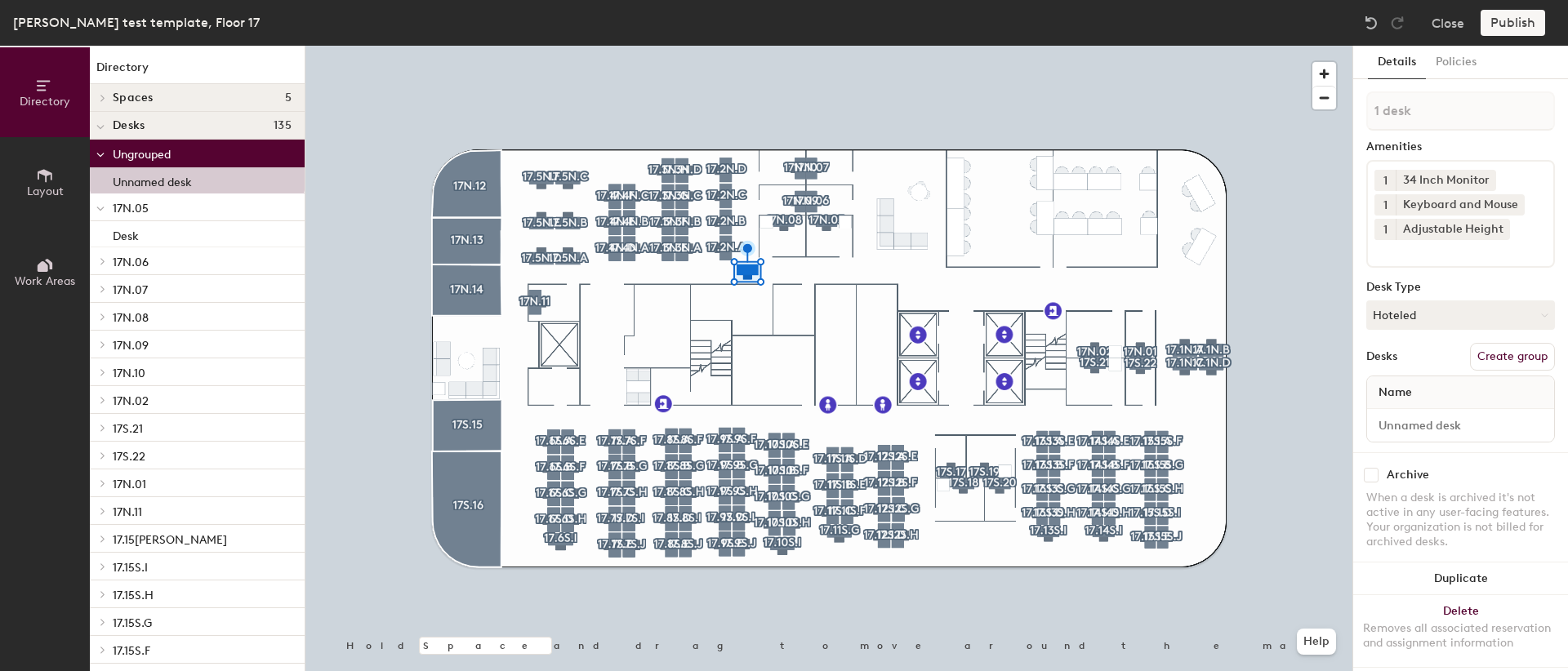
click at [1497, 350] on button "Create group" at bounding box center [1512, 356] width 85 height 28
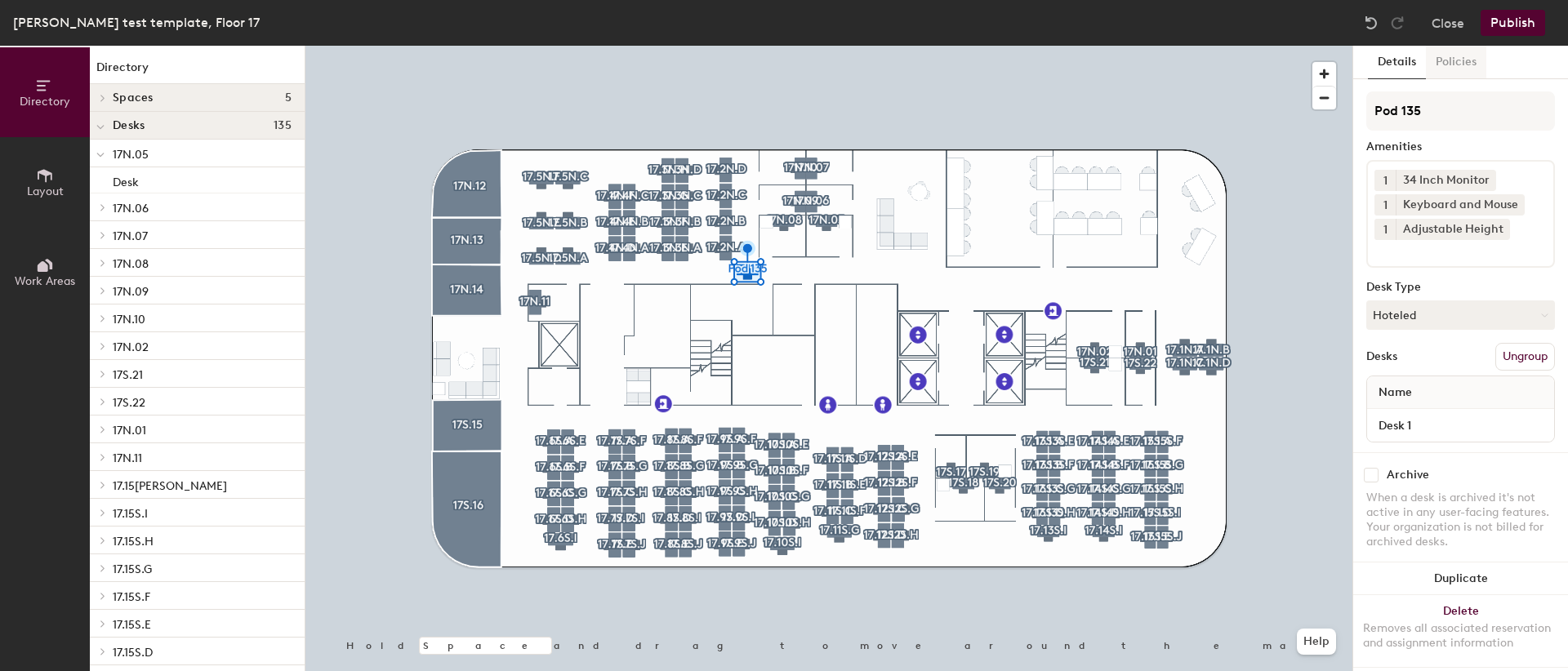
click at [1449, 58] on button "Policies" at bounding box center [1456, 62] width 61 height 34
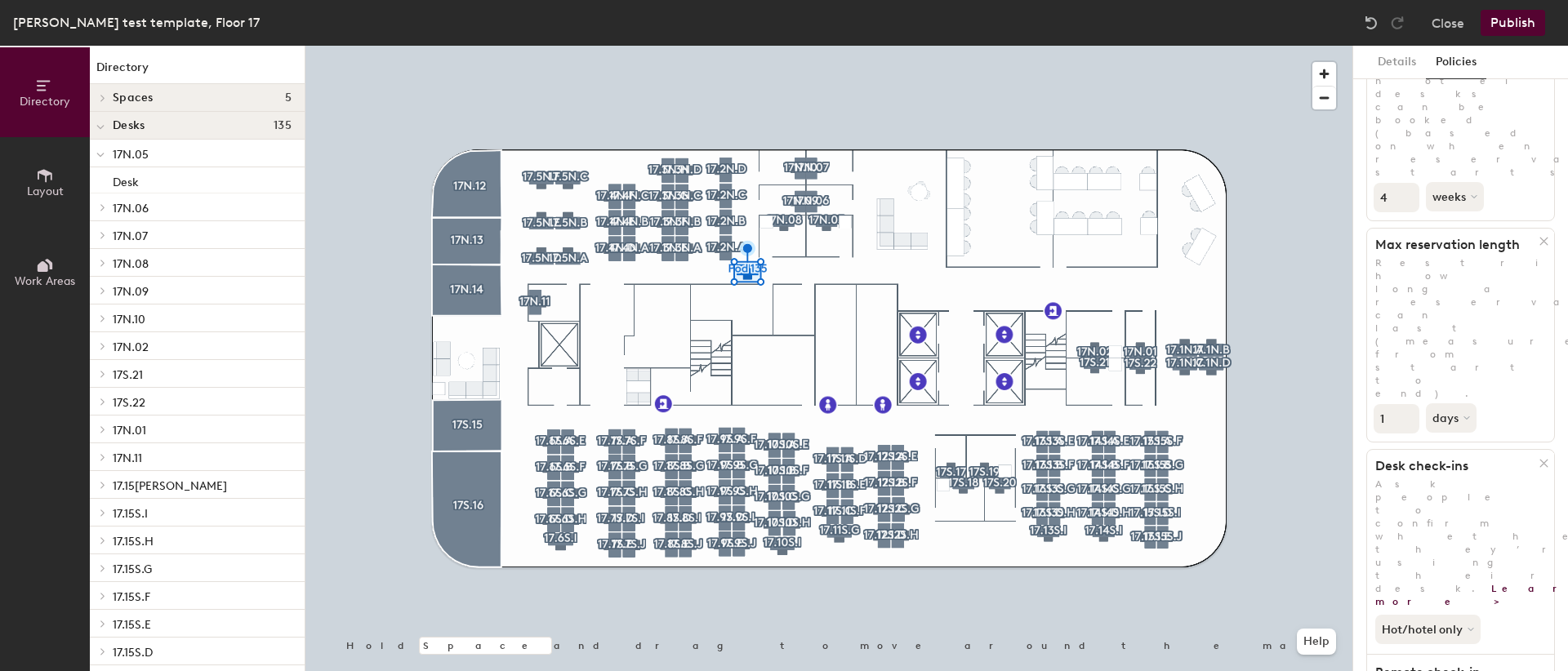
scroll to position [152, 0]
click at [148, 155] on span "17N.05" at bounding box center [131, 154] width 36 height 14
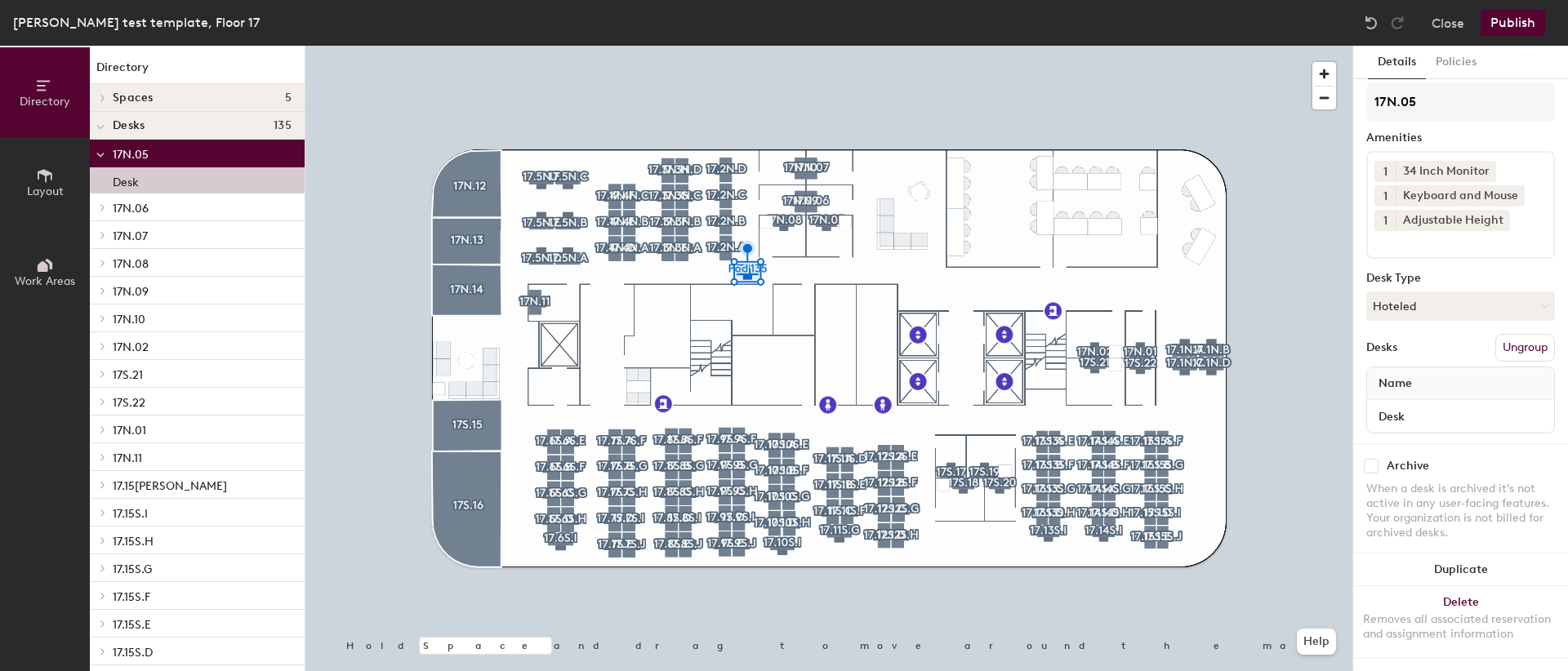
scroll to position [0, 0]
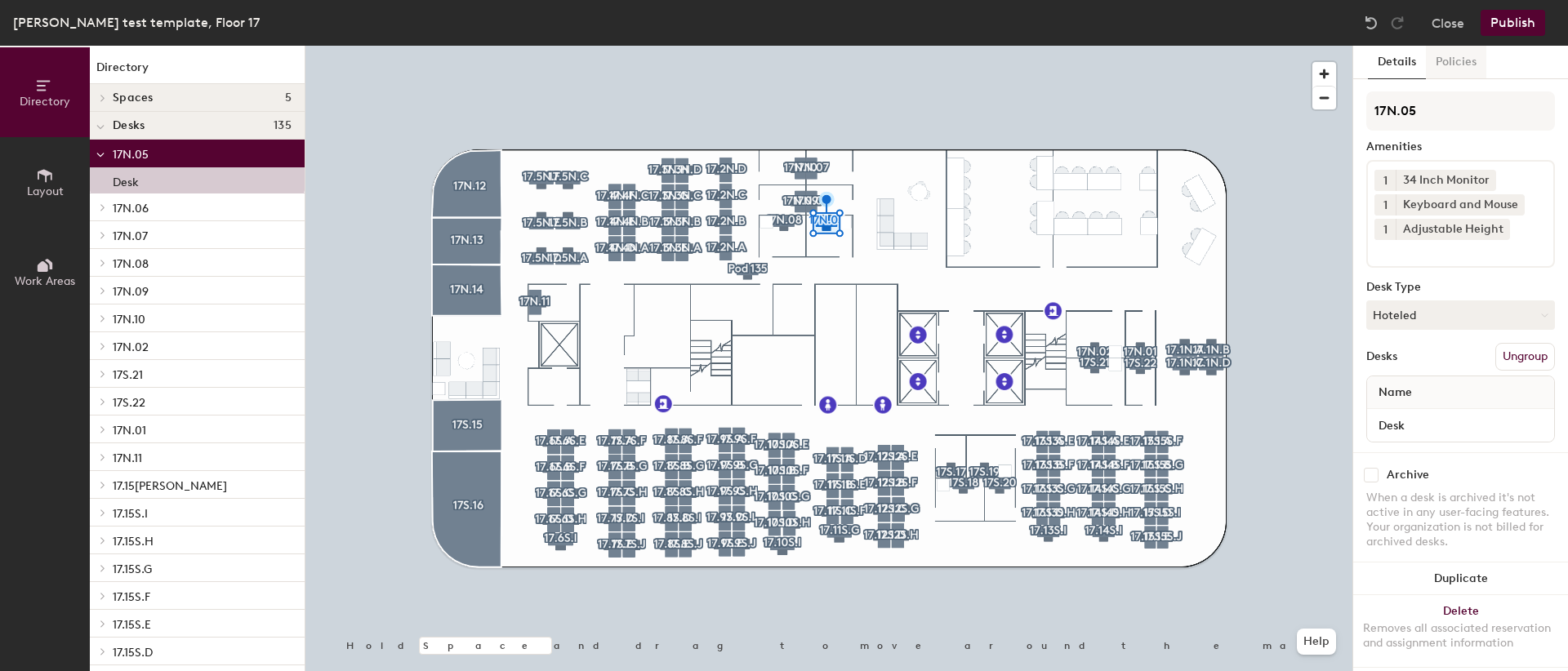
click at [1468, 58] on button "Policies" at bounding box center [1456, 62] width 61 height 34
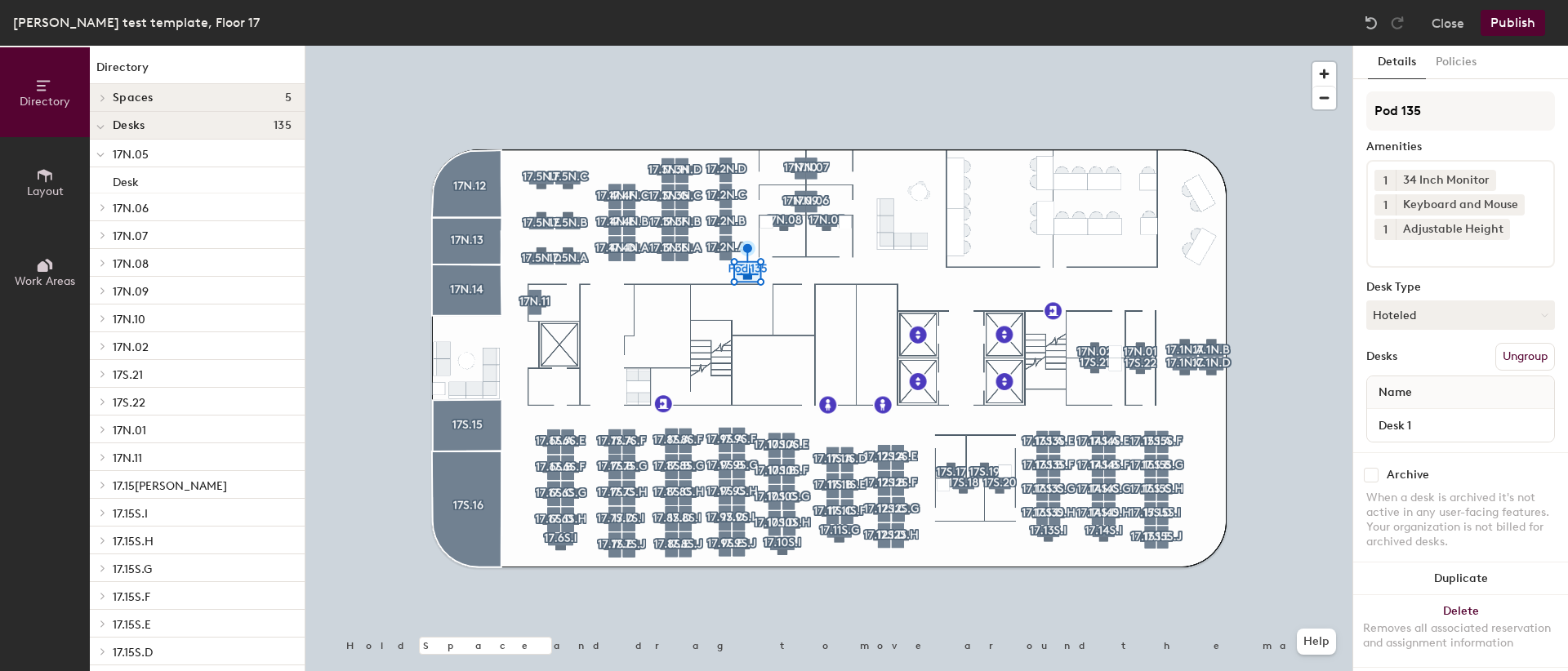
click at [163, 145] on p "17N.05" at bounding box center [202, 154] width 179 height 21
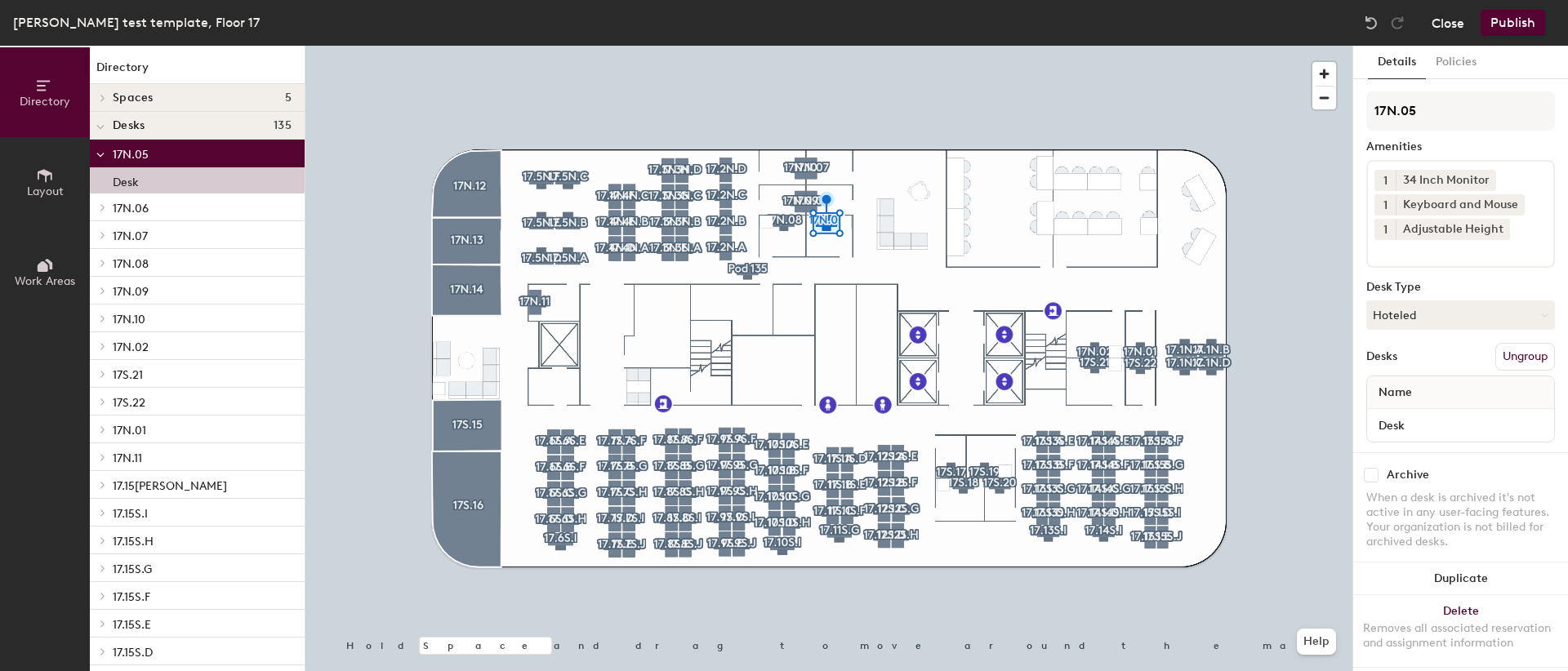
click at [1450, 24] on button "Close" at bounding box center [1448, 23] width 33 height 26
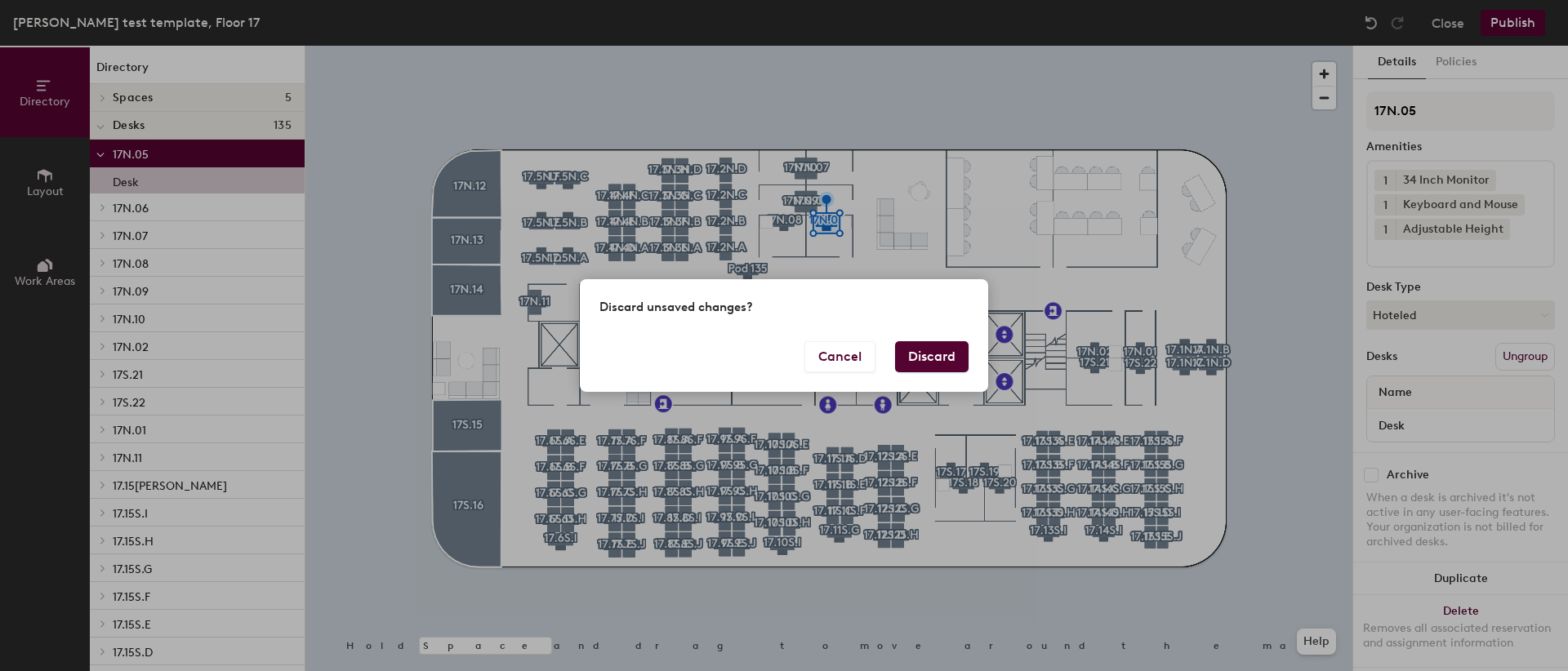
click at [935, 358] on button "Discard" at bounding box center [931, 356] width 73 height 31
